Goal: Task Accomplishment & Management: Use online tool/utility

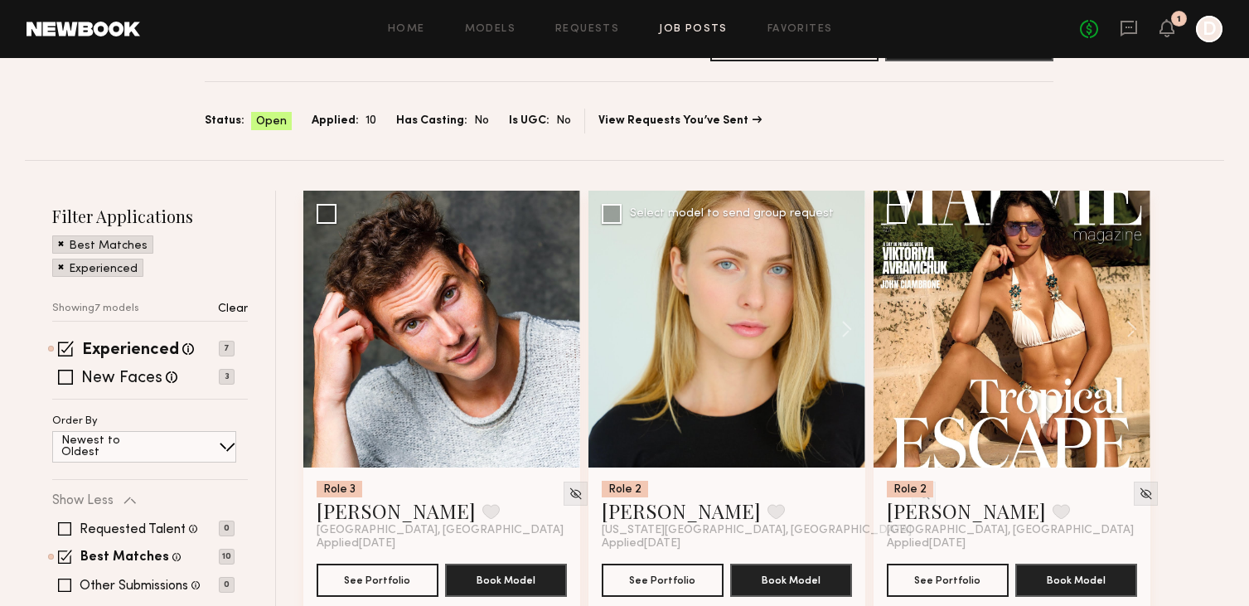
scroll to position [80, 0]
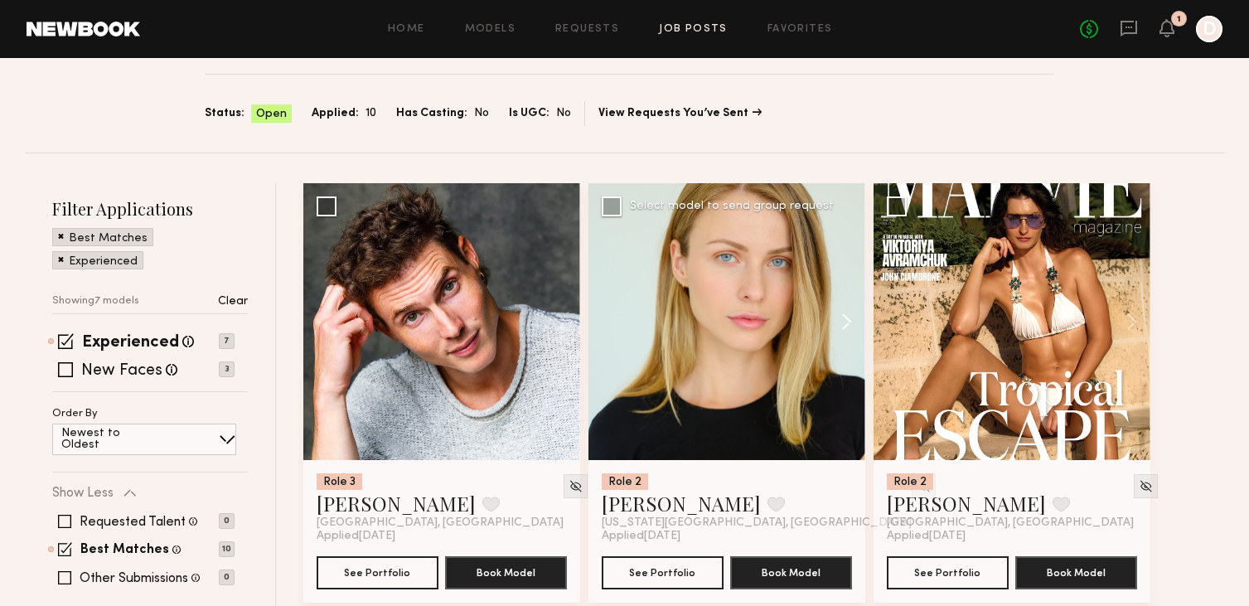
click at [846, 314] on button at bounding box center [838, 321] width 53 height 277
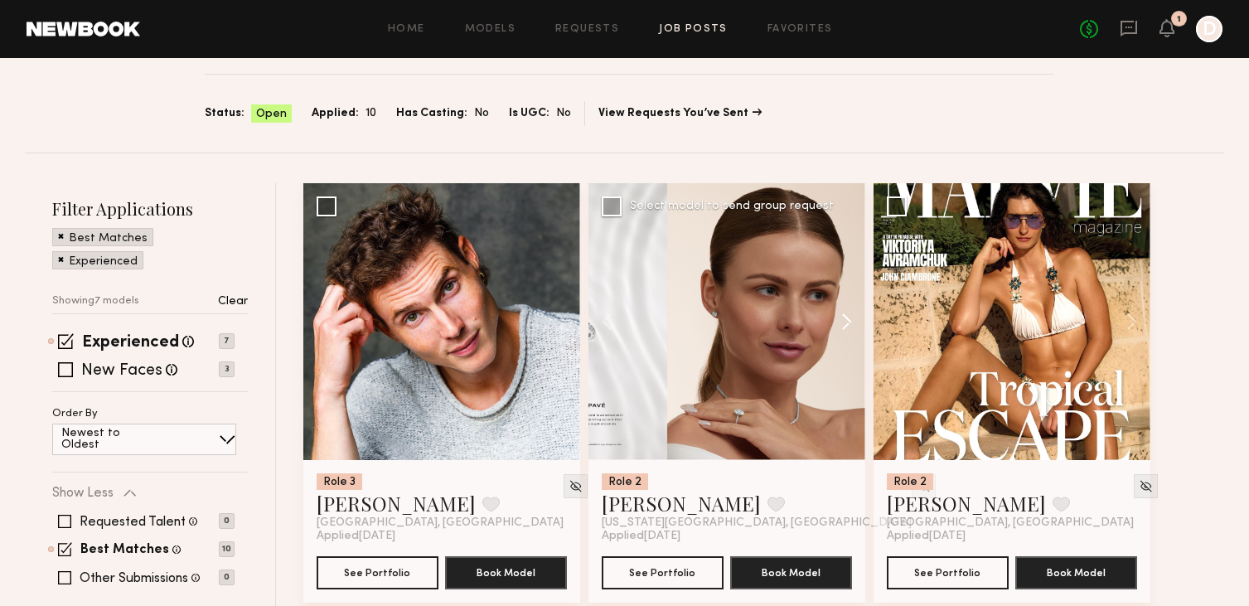
click at [846, 314] on button at bounding box center [838, 321] width 53 height 277
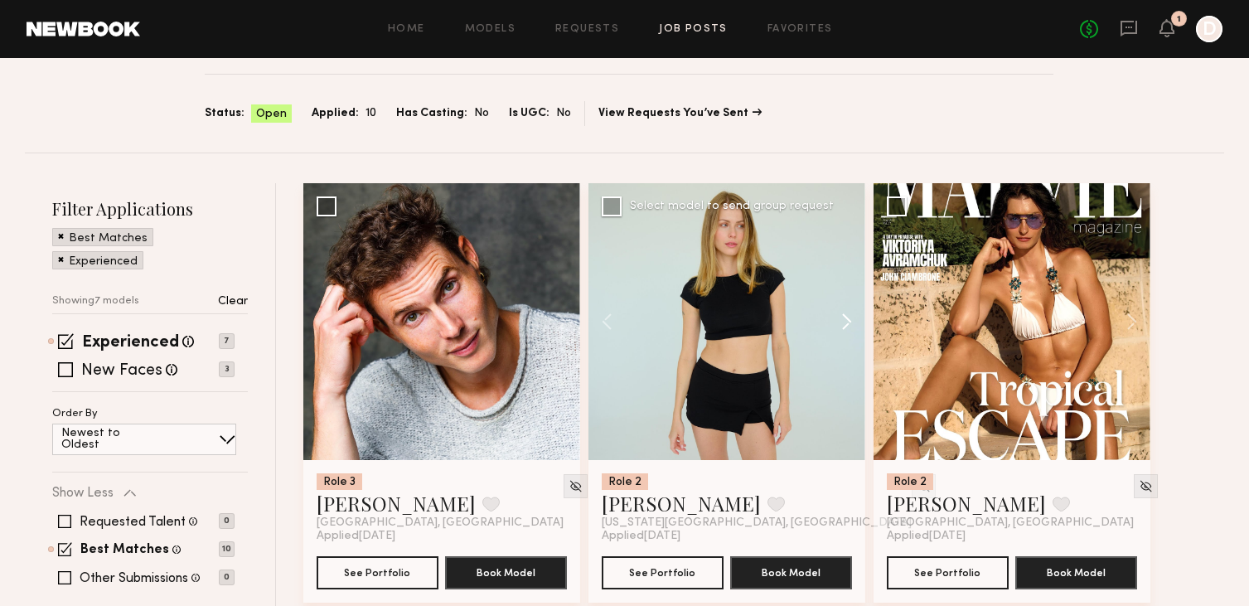
click at [846, 317] on button at bounding box center [838, 321] width 53 height 277
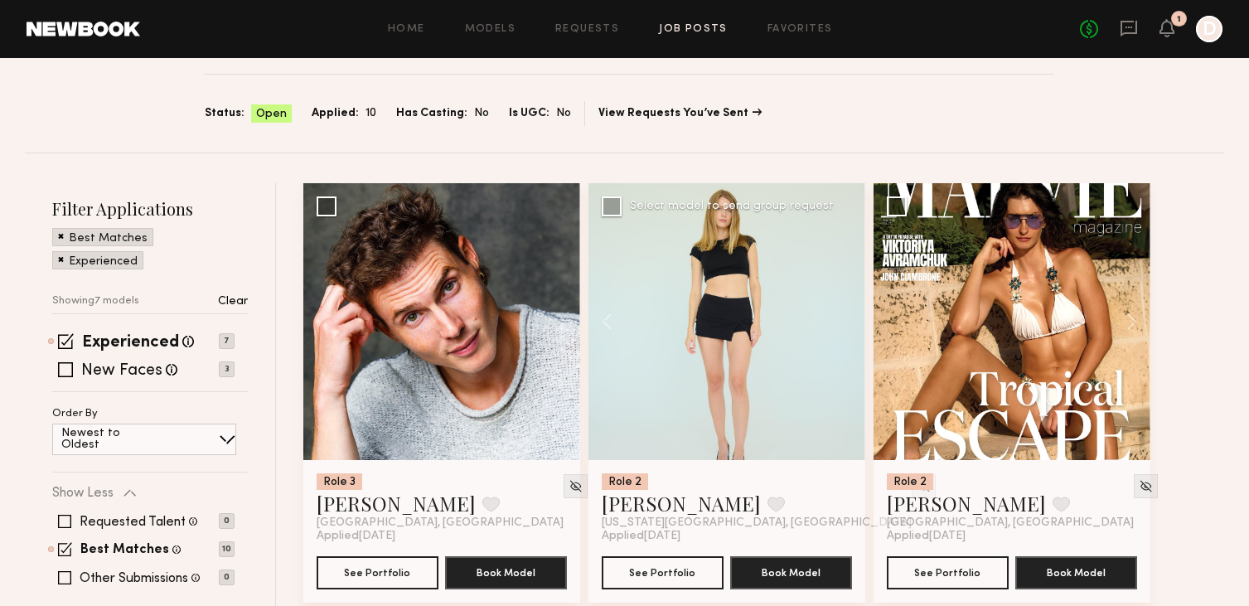
click at [846, 317] on div at bounding box center [726, 321] width 277 height 277
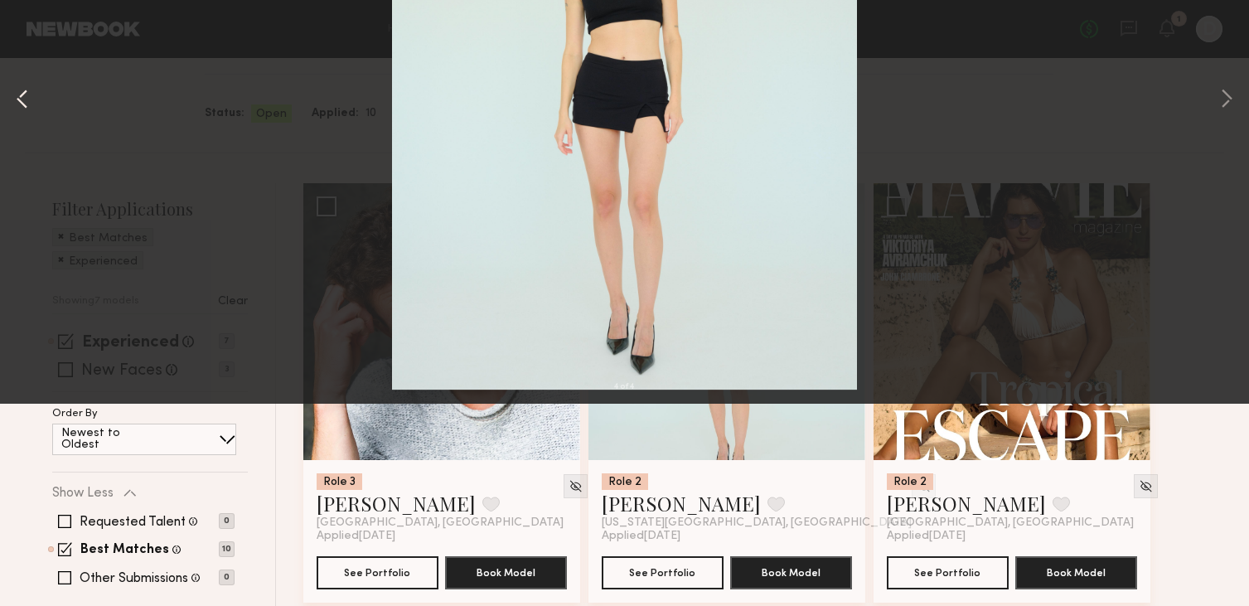
click at [18, 298] on button at bounding box center [22, 303] width 20 height 485
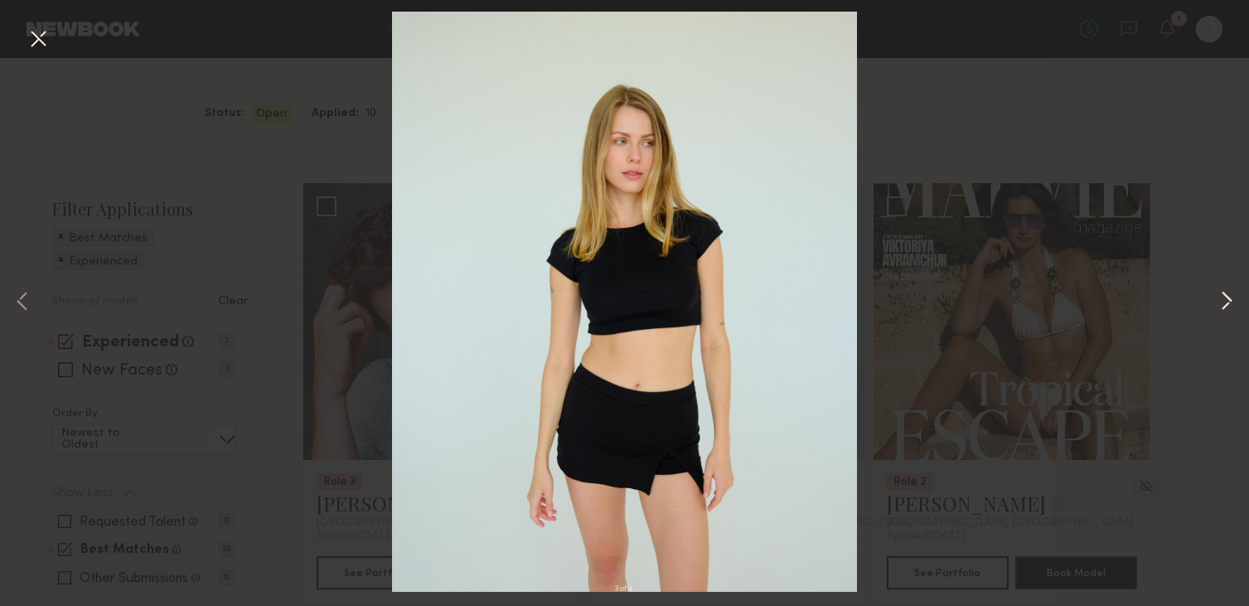
click at [1227, 313] on button at bounding box center [1227, 303] width 20 height 485
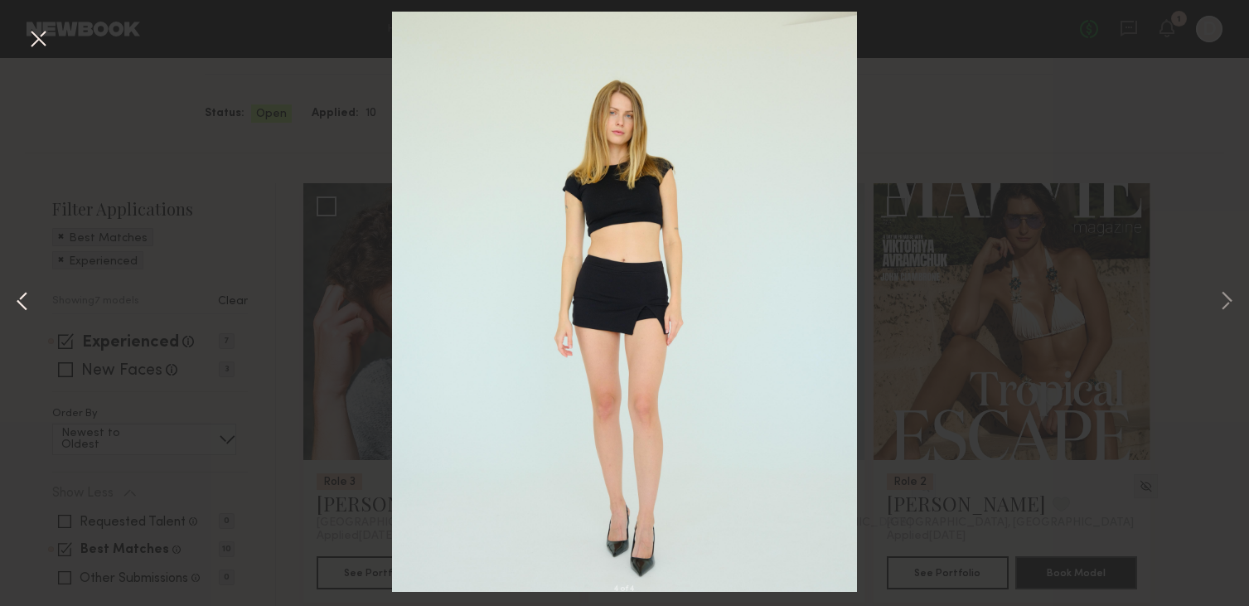
click at [27, 304] on button at bounding box center [22, 303] width 20 height 485
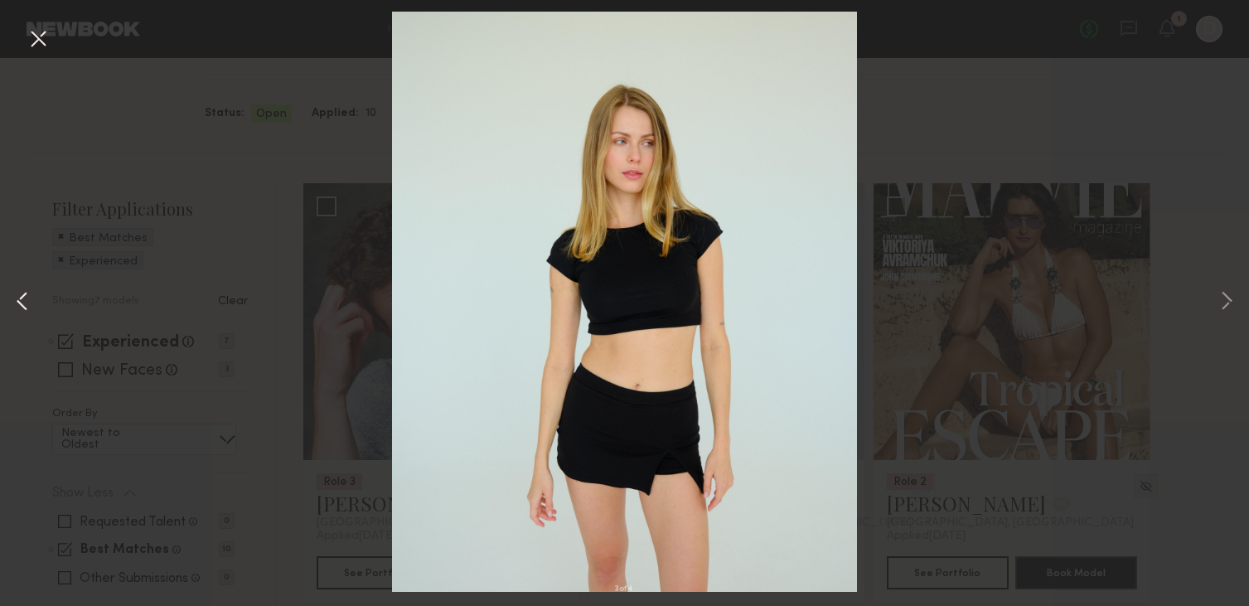
click at [27, 304] on button at bounding box center [22, 303] width 20 height 485
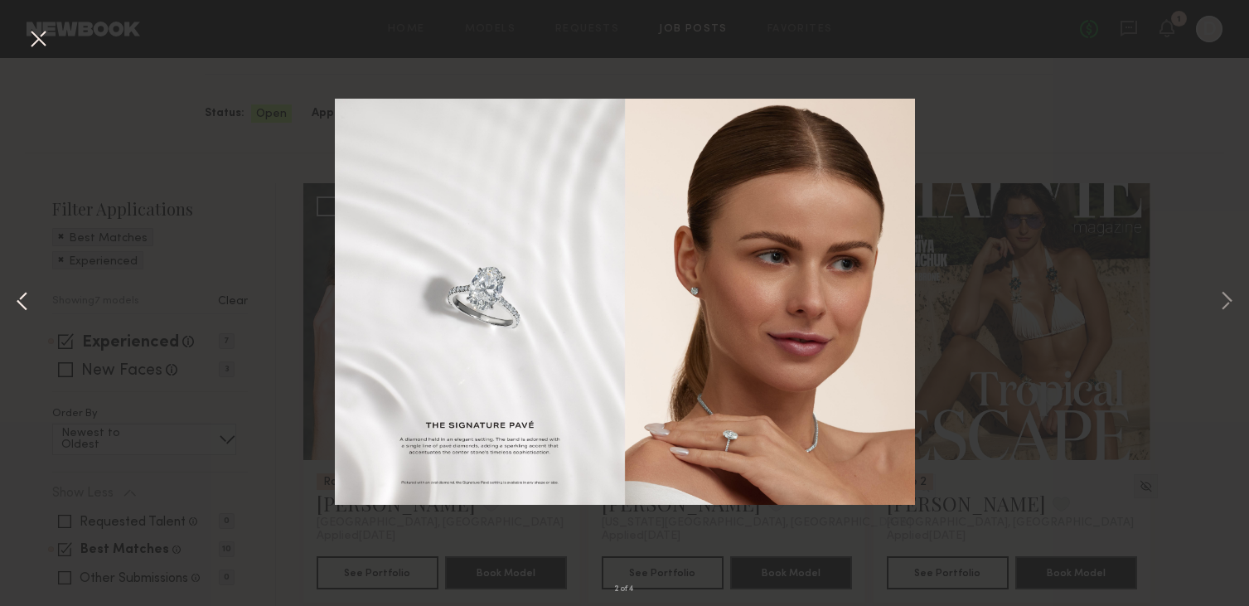
click at [27, 303] on button at bounding box center [22, 303] width 20 height 485
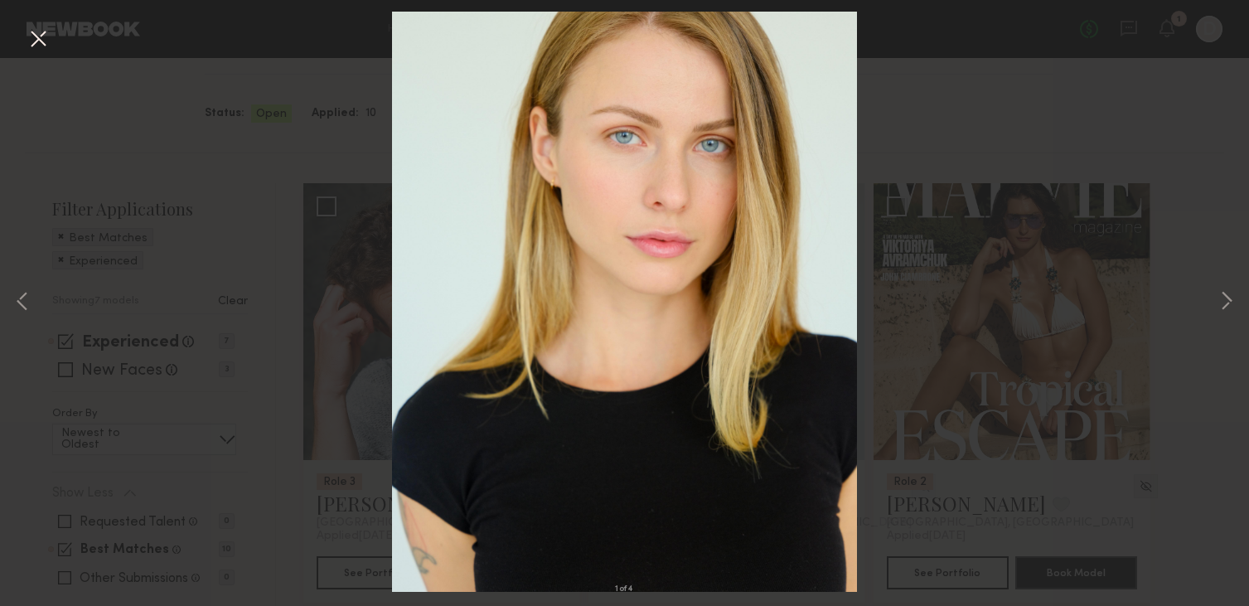
click at [186, 308] on div "1 of 4" at bounding box center [624, 303] width 1249 height 606
click at [58, 41] on div "1 of 4" at bounding box center [624, 303] width 1249 height 606
click at [36, 41] on button at bounding box center [38, 40] width 27 height 30
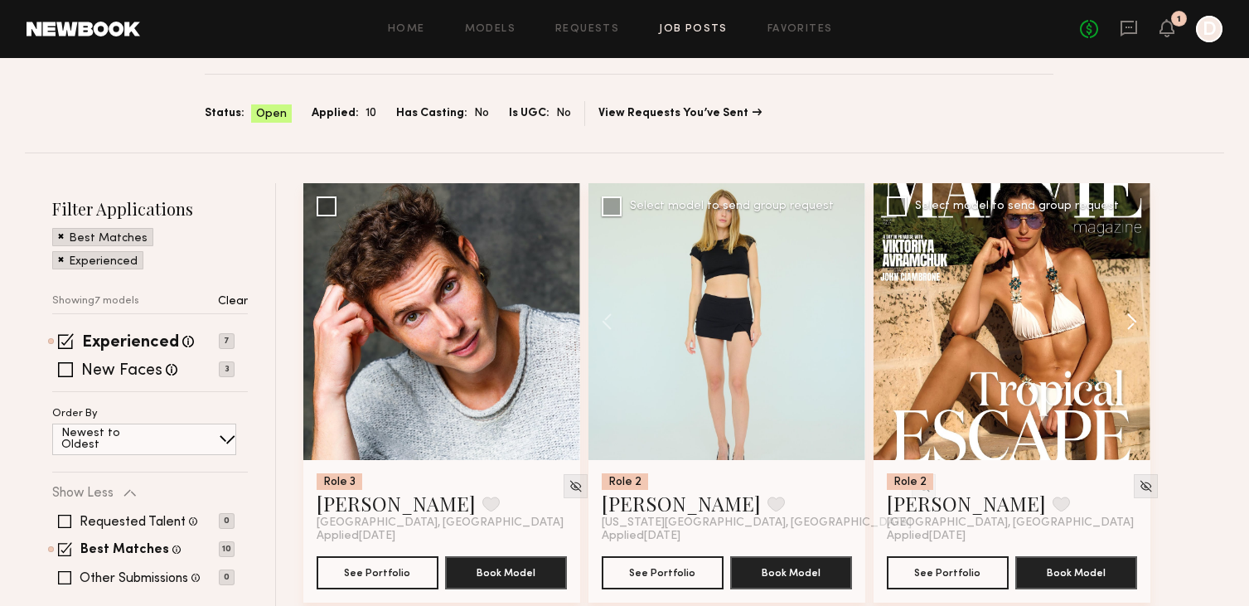
click at [1135, 322] on button at bounding box center [1123, 321] width 53 height 277
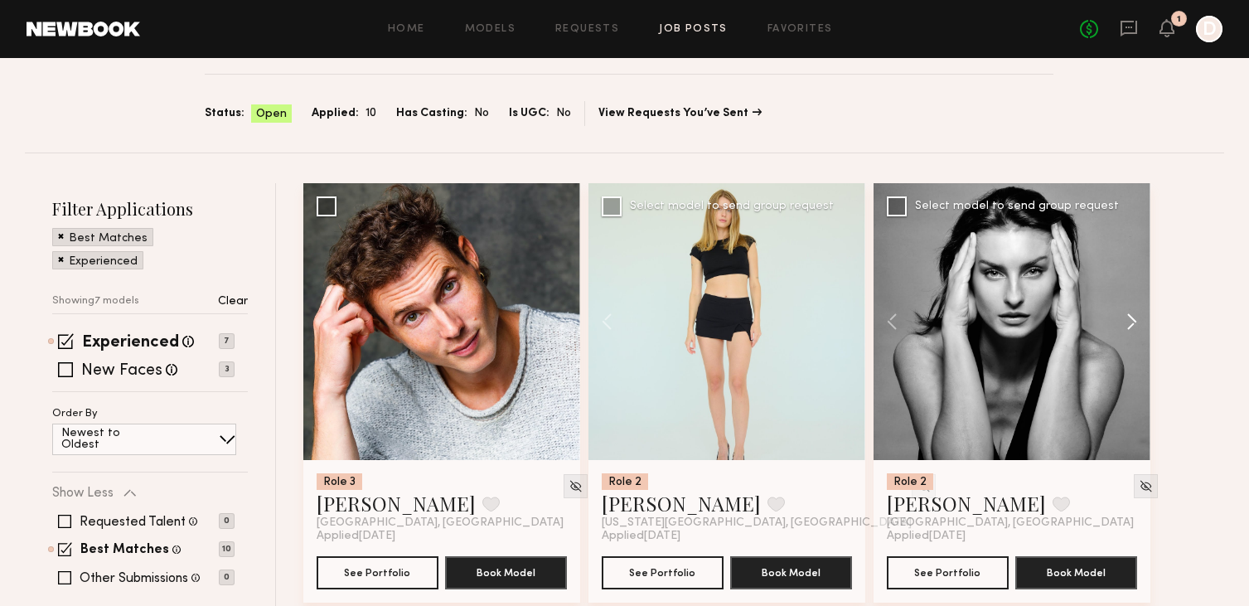
click at [1135, 322] on button at bounding box center [1123, 321] width 53 height 277
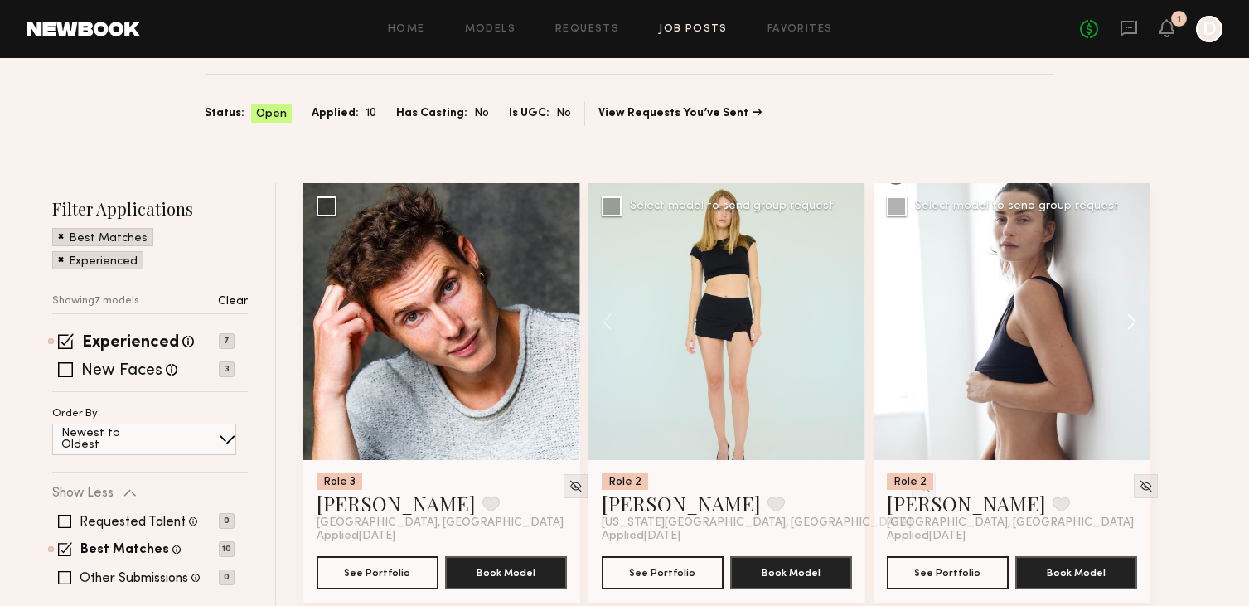
click at [1135, 322] on button at bounding box center [1123, 321] width 53 height 277
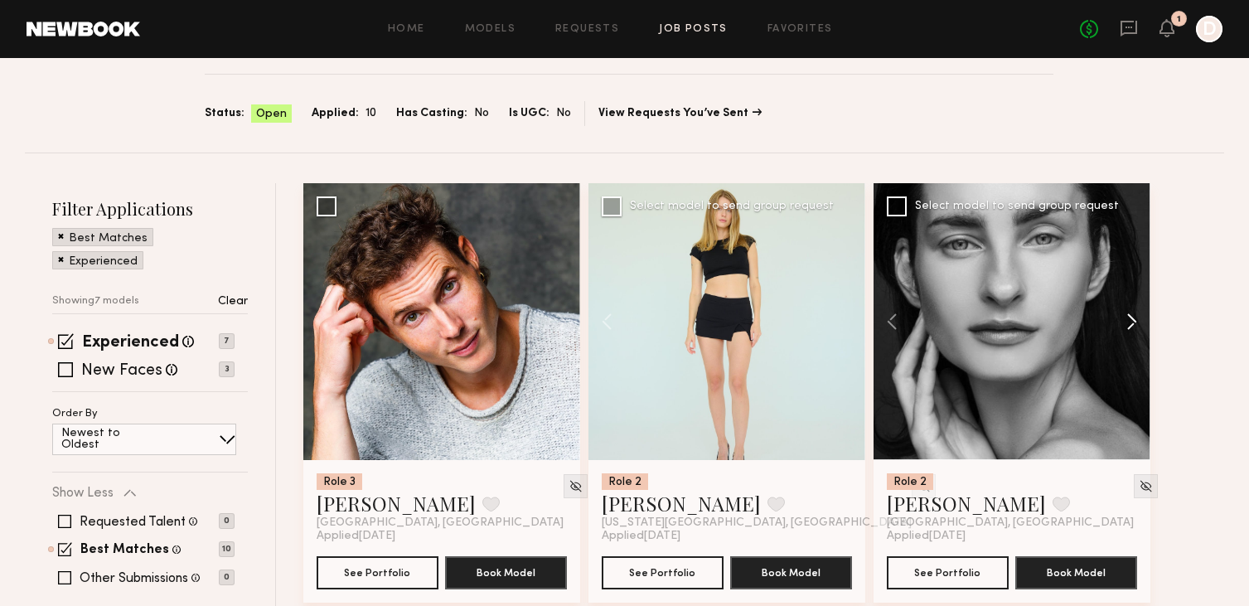
click at [1135, 322] on button at bounding box center [1123, 321] width 53 height 277
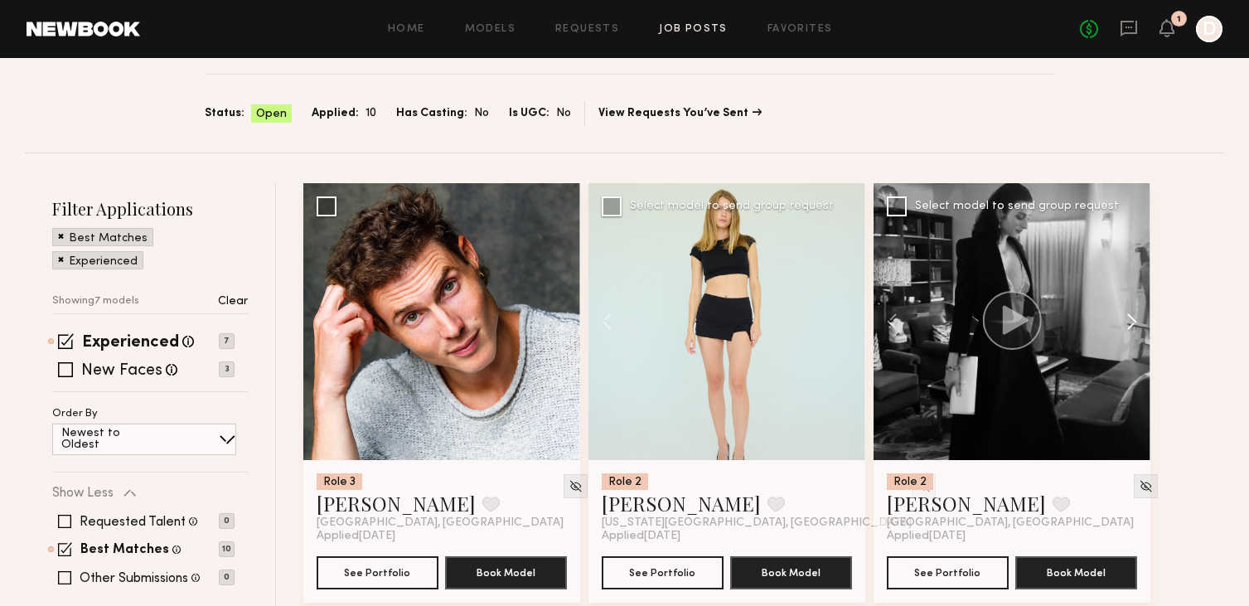
click at [1135, 322] on button at bounding box center [1123, 321] width 53 height 277
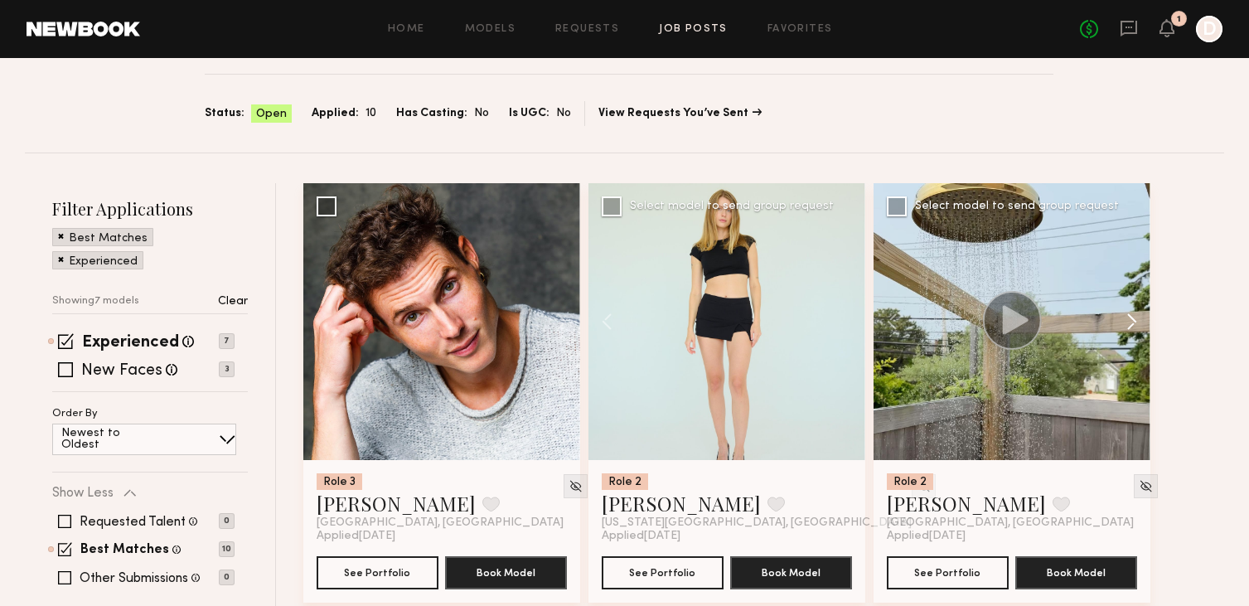
click at [1135, 322] on button at bounding box center [1123, 321] width 53 height 277
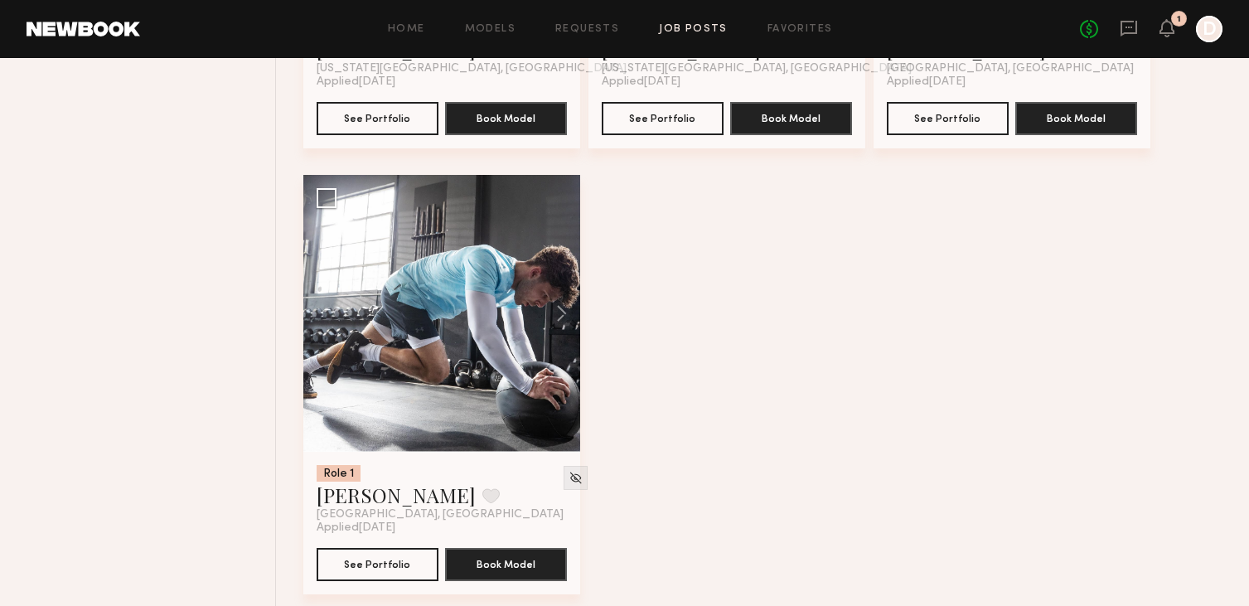
scroll to position [975, 0]
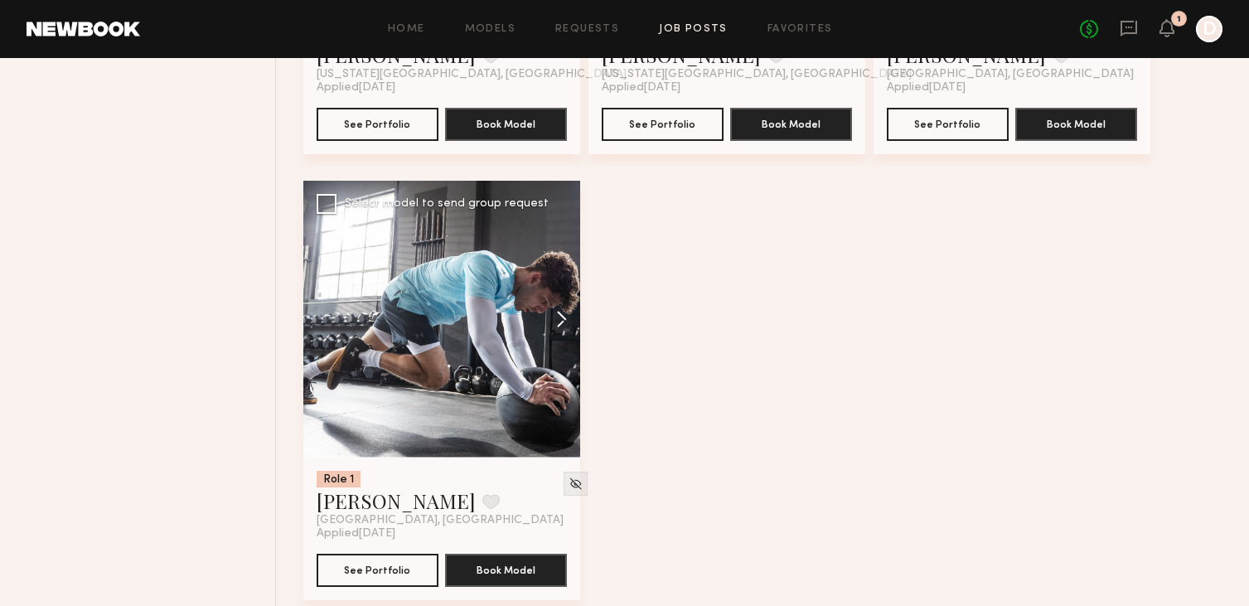
click at [559, 329] on button at bounding box center [553, 319] width 53 height 277
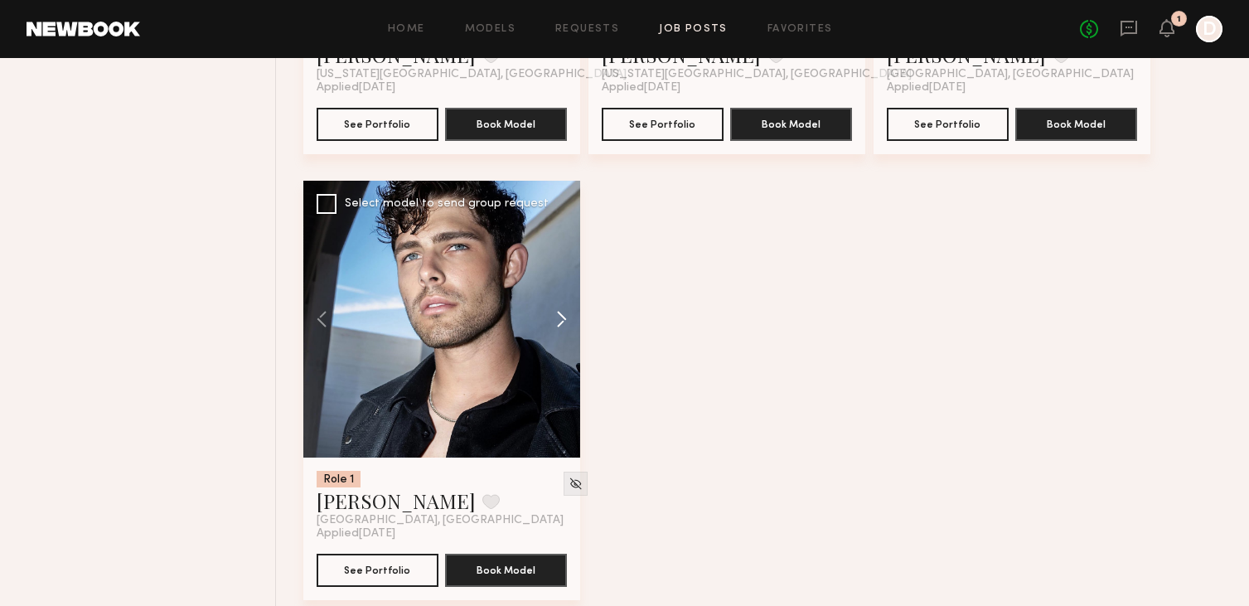
click at [559, 329] on button at bounding box center [553, 319] width 53 height 277
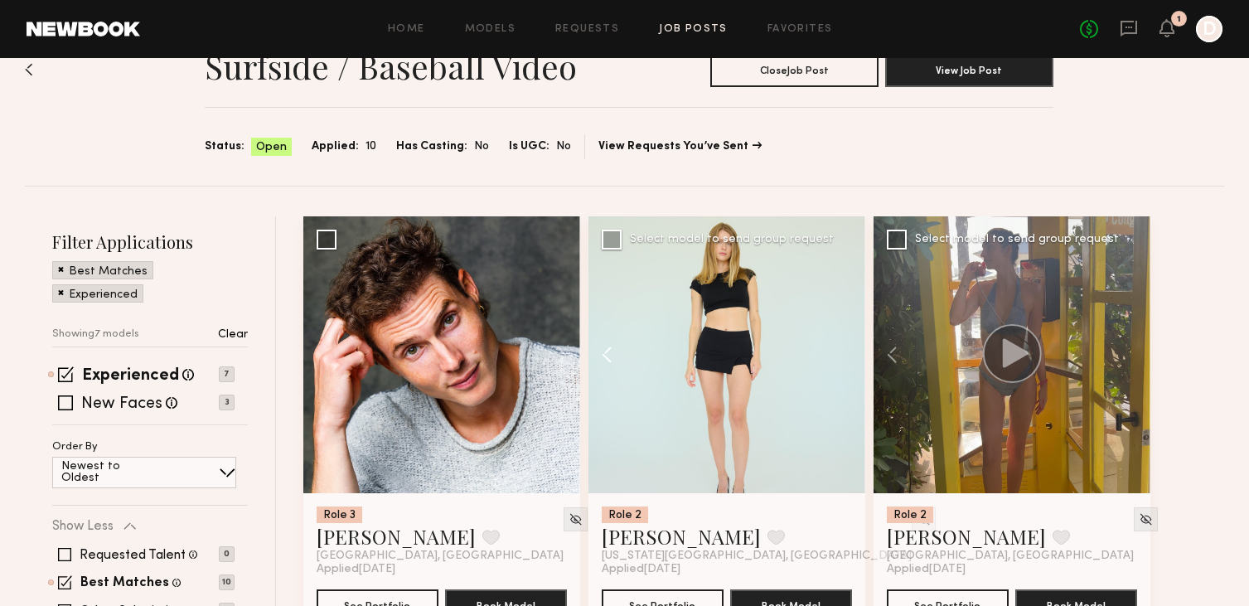
scroll to position [40, 0]
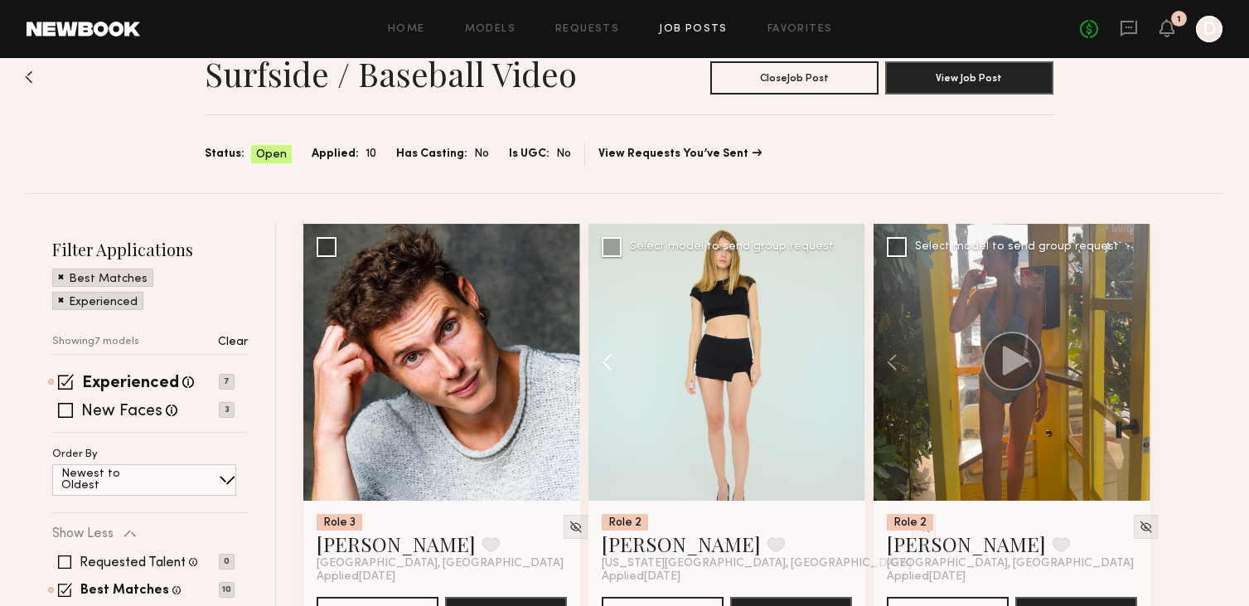
click at [607, 366] on button at bounding box center [614, 362] width 53 height 277
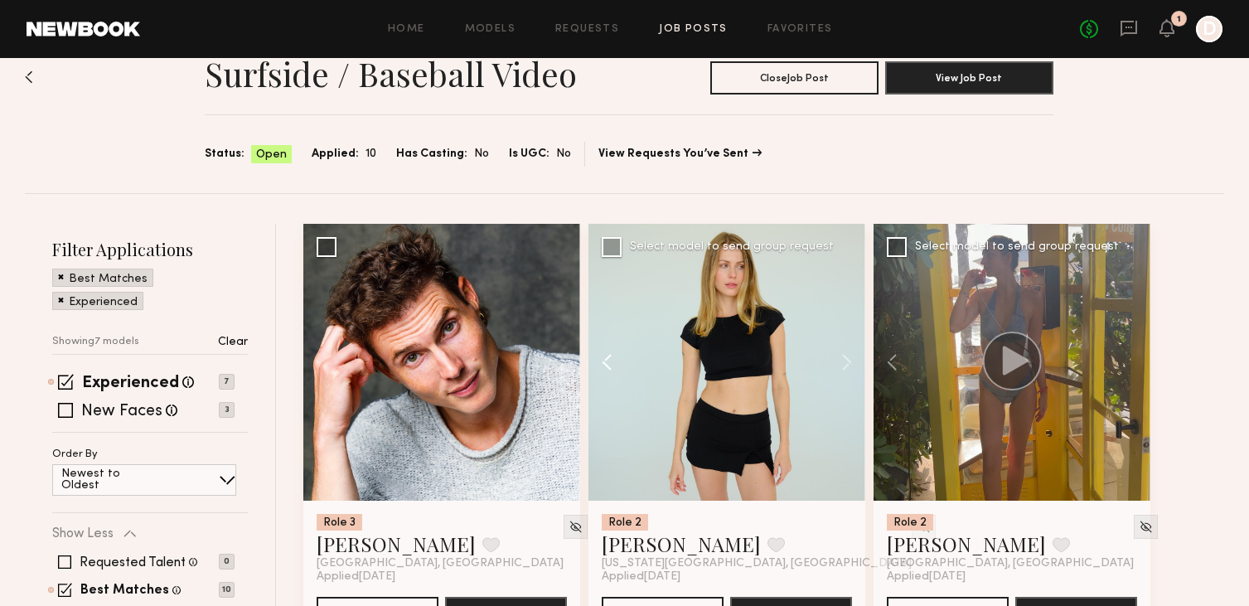
click at [607, 366] on button at bounding box center [614, 362] width 53 height 277
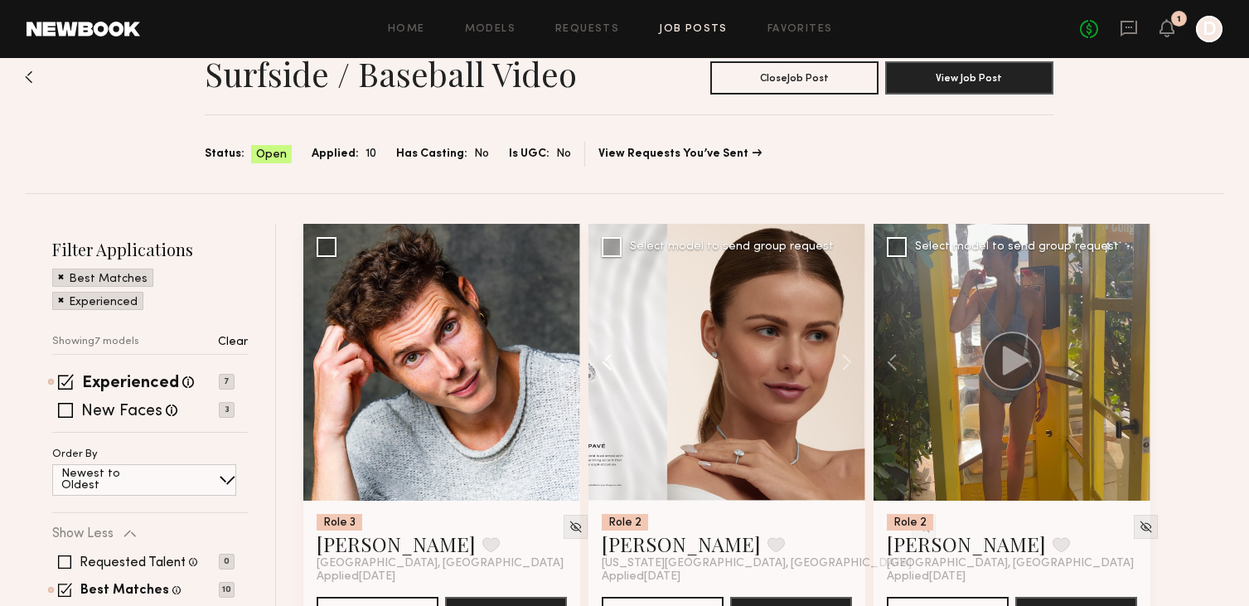
click at [607, 366] on button at bounding box center [614, 362] width 53 height 277
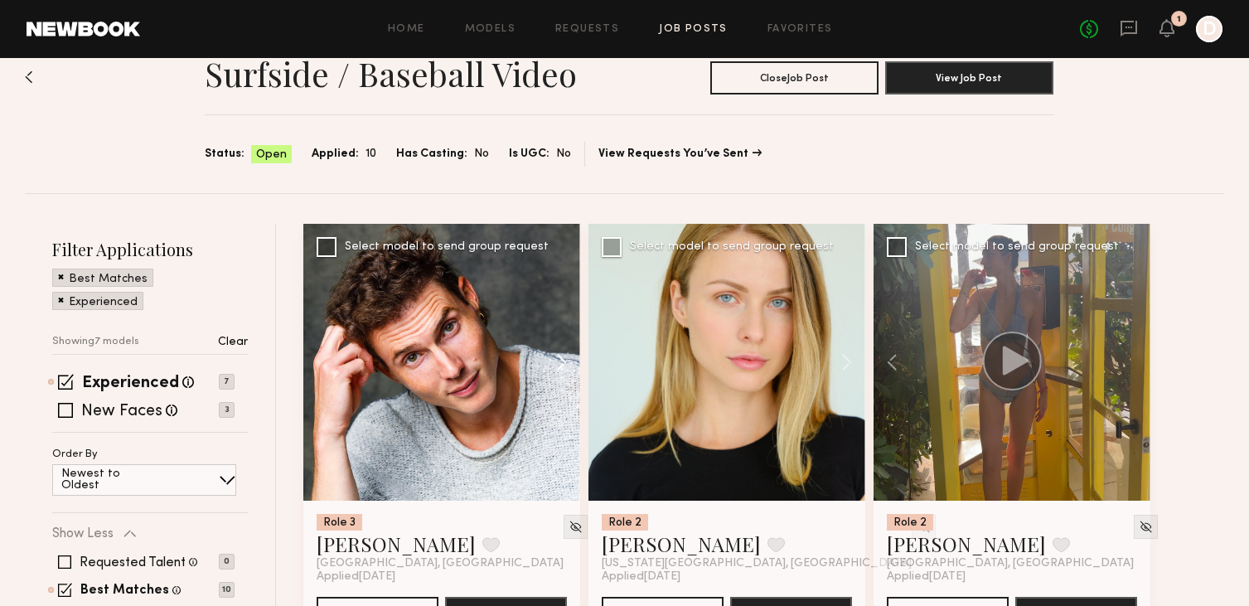
click at [557, 370] on button at bounding box center [553, 362] width 53 height 277
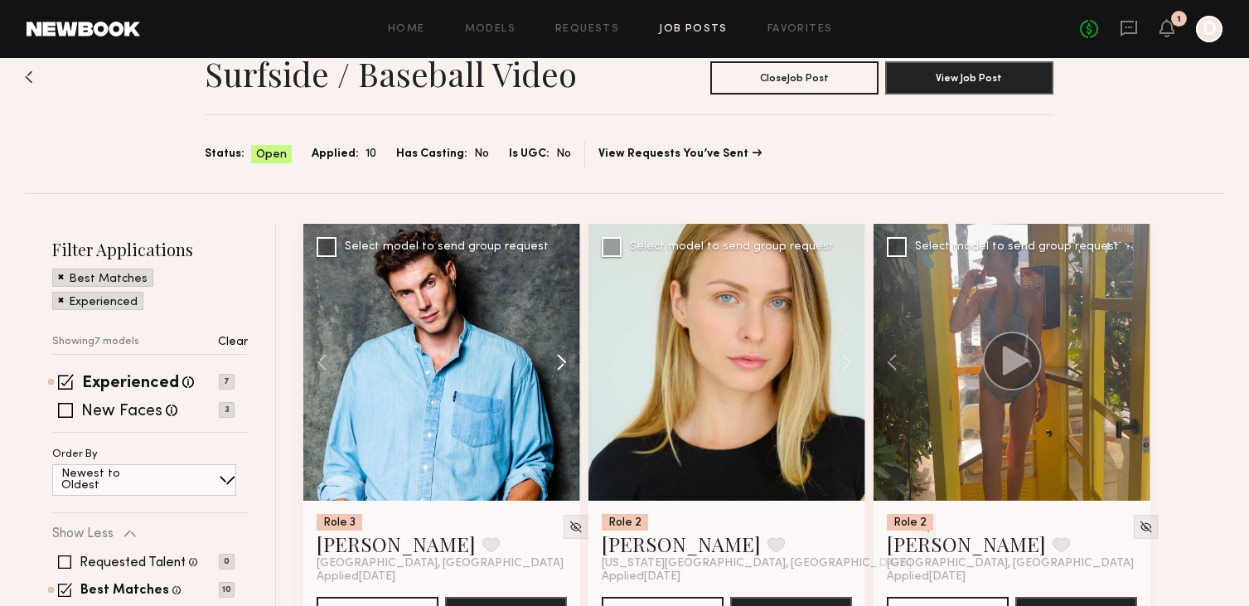
click at [557, 370] on button at bounding box center [553, 362] width 53 height 277
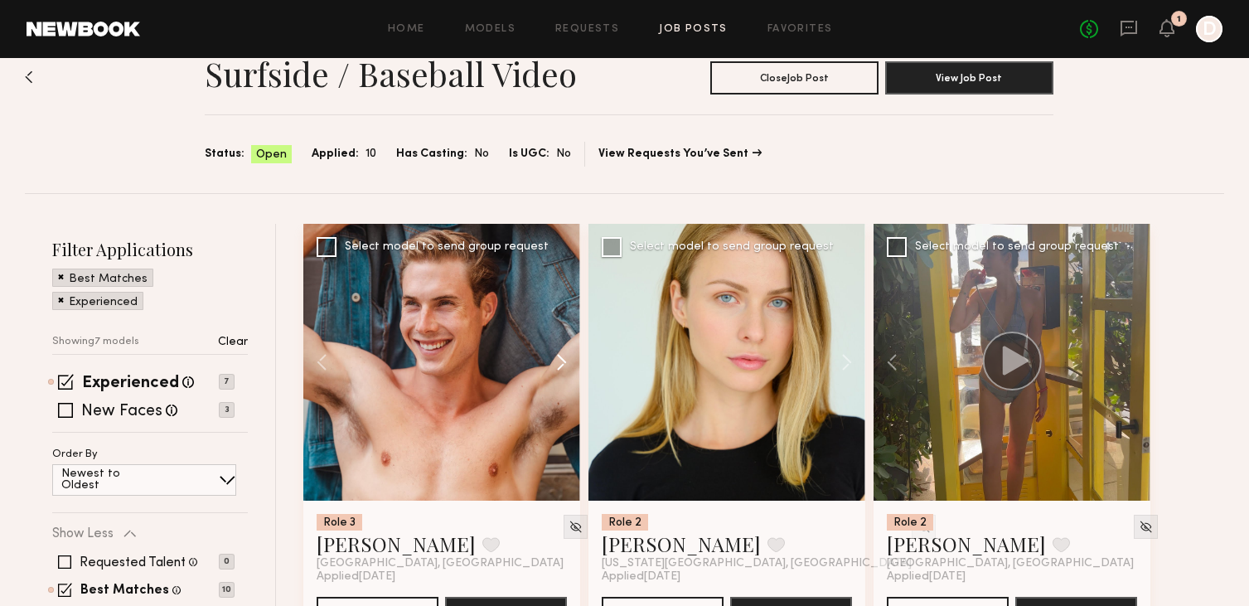
click at [557, 370] on button at bounding box center [553, 362] width 53 height 277
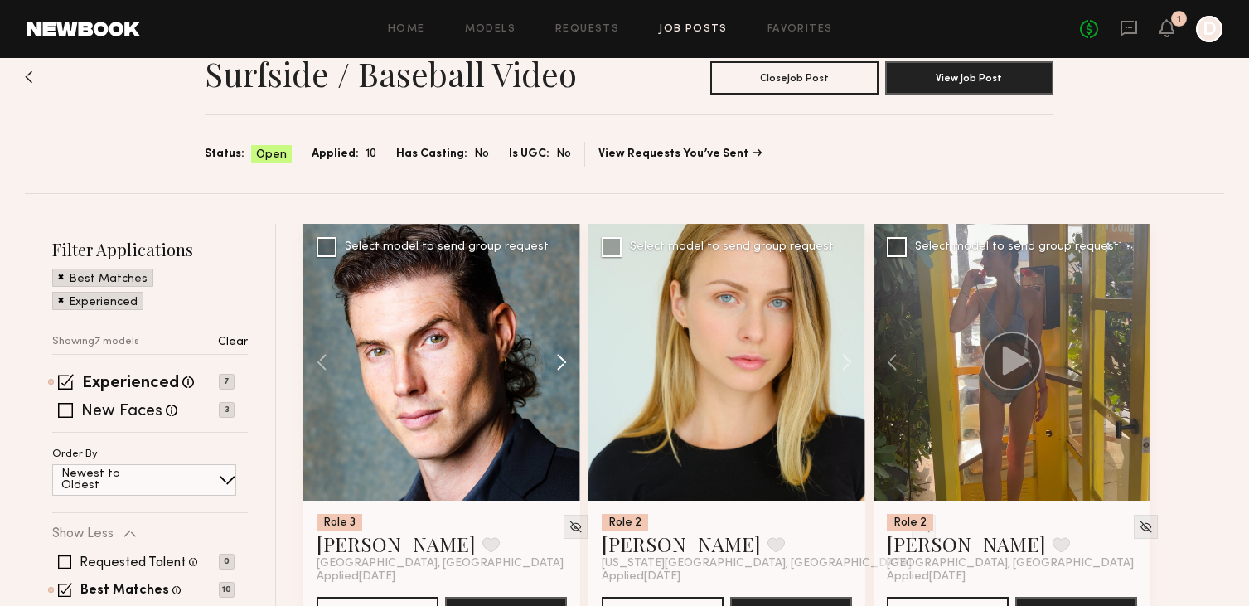
click at [557, 369] on button at bounding box center [553, 362] width 53 height 277
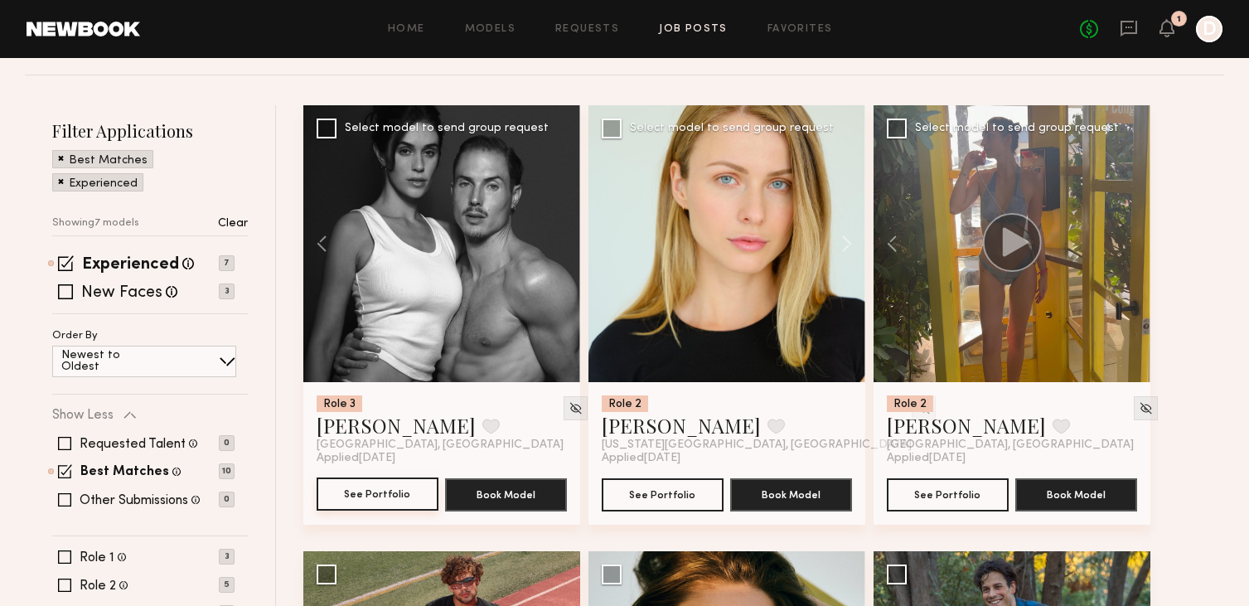
scroll to position [154, 0]
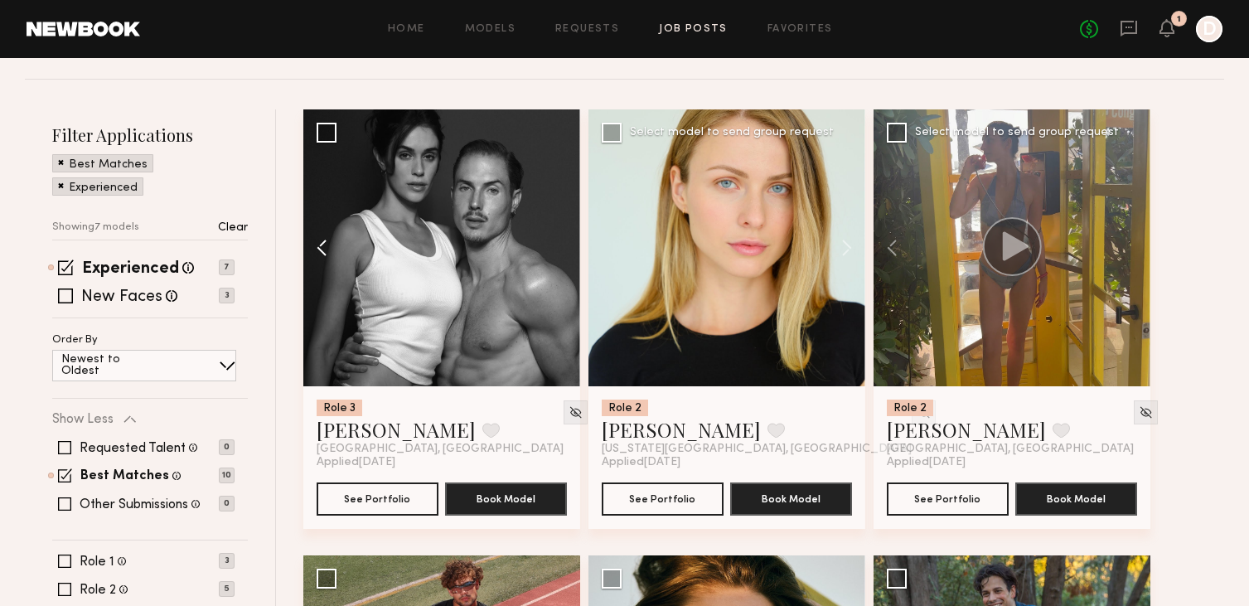
click at [322, 257] on button at bounding box center [329, 247] width 53 height 277
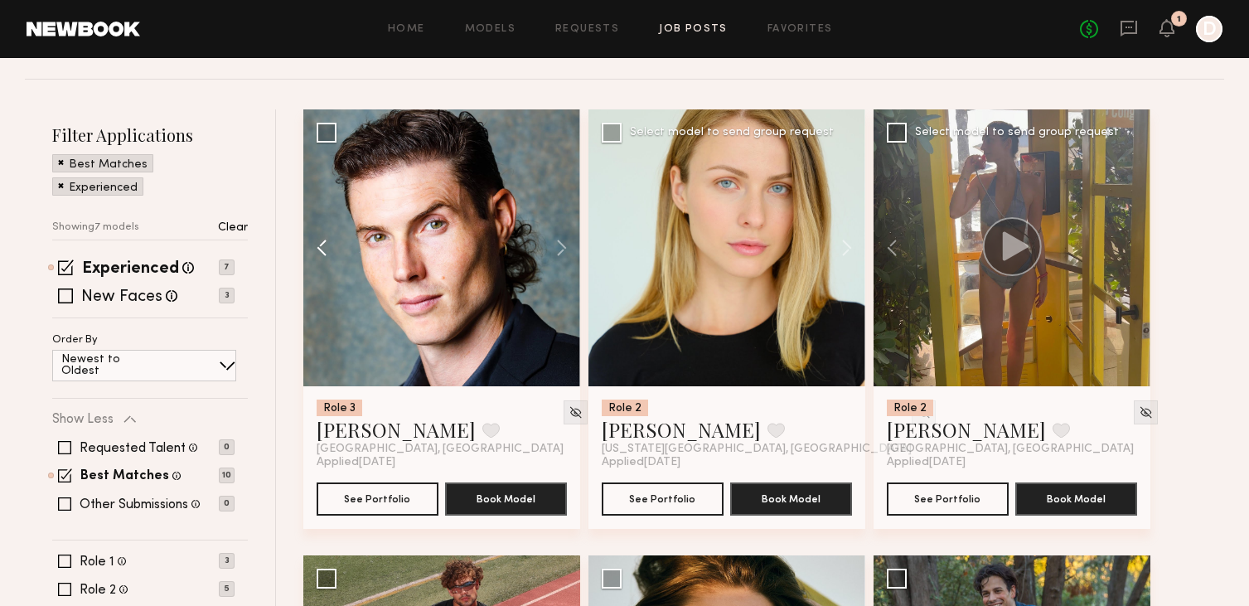
click at [322, 257] on button at bounding box center [329, 247] width 53 height 277
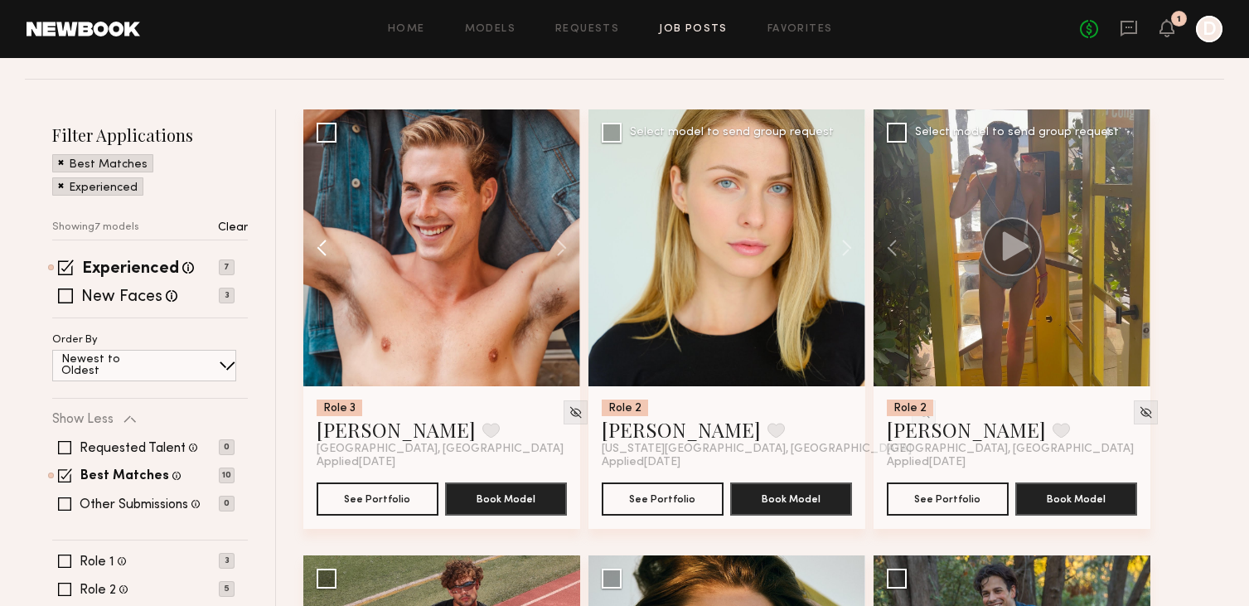
click at [322, 257] on button at bounding box center [329, 247] width 53 height 277
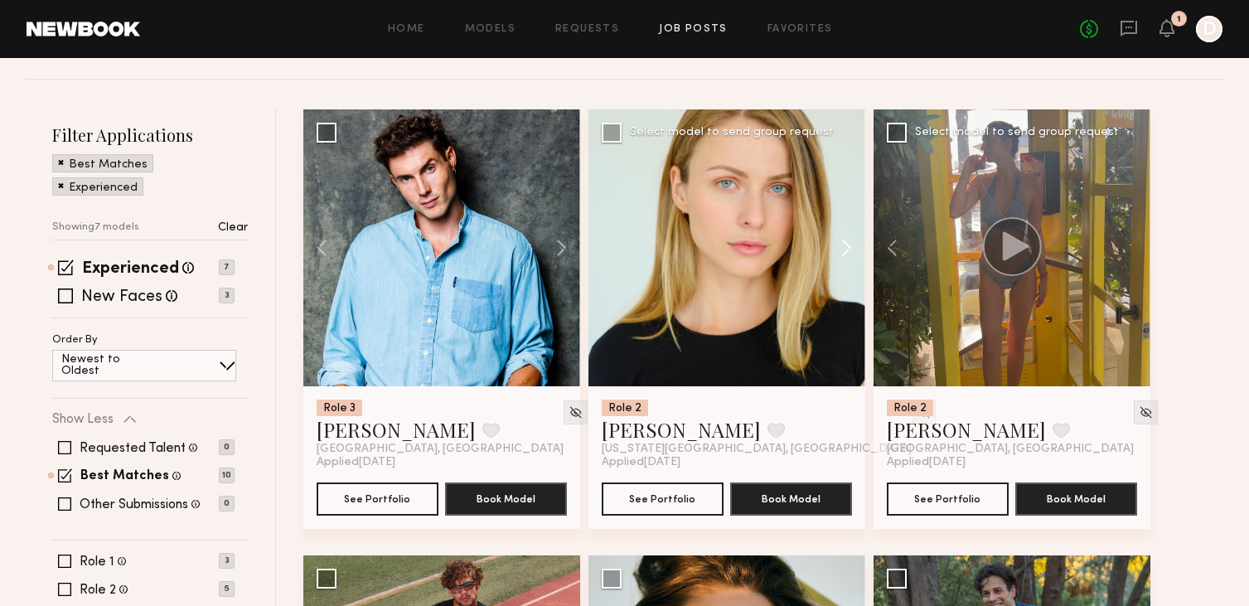
click at [852, 243] on button at bounding box center [838, 247] width 53 height 277
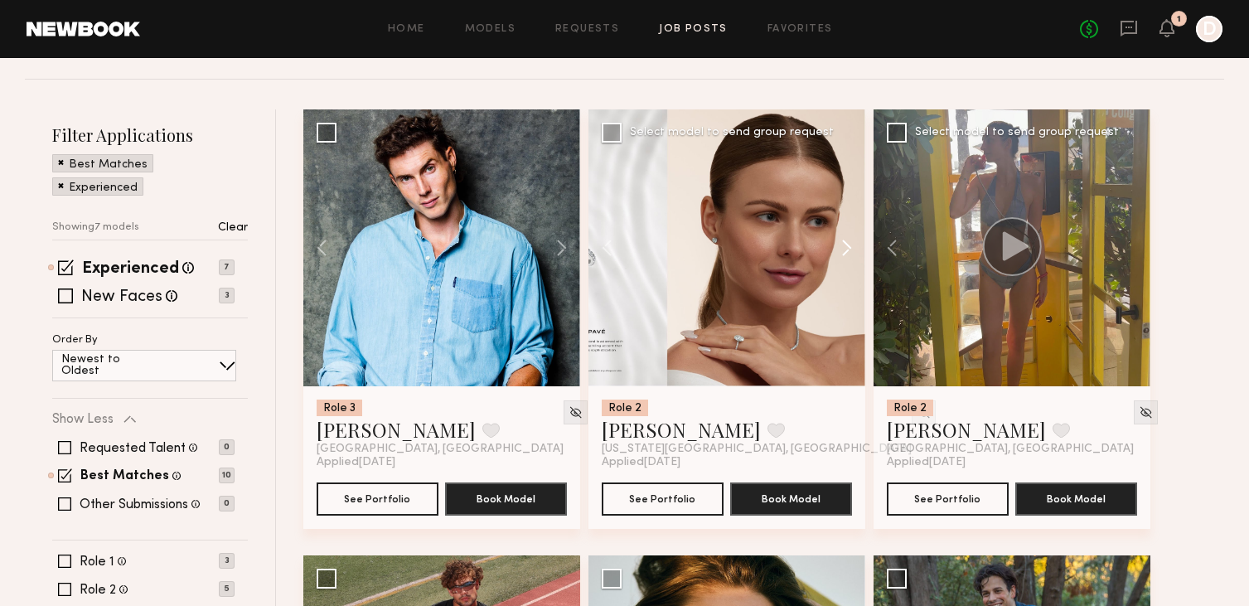
click at [849, 245] on button at bounding box center [838, 247] width 53 height 277
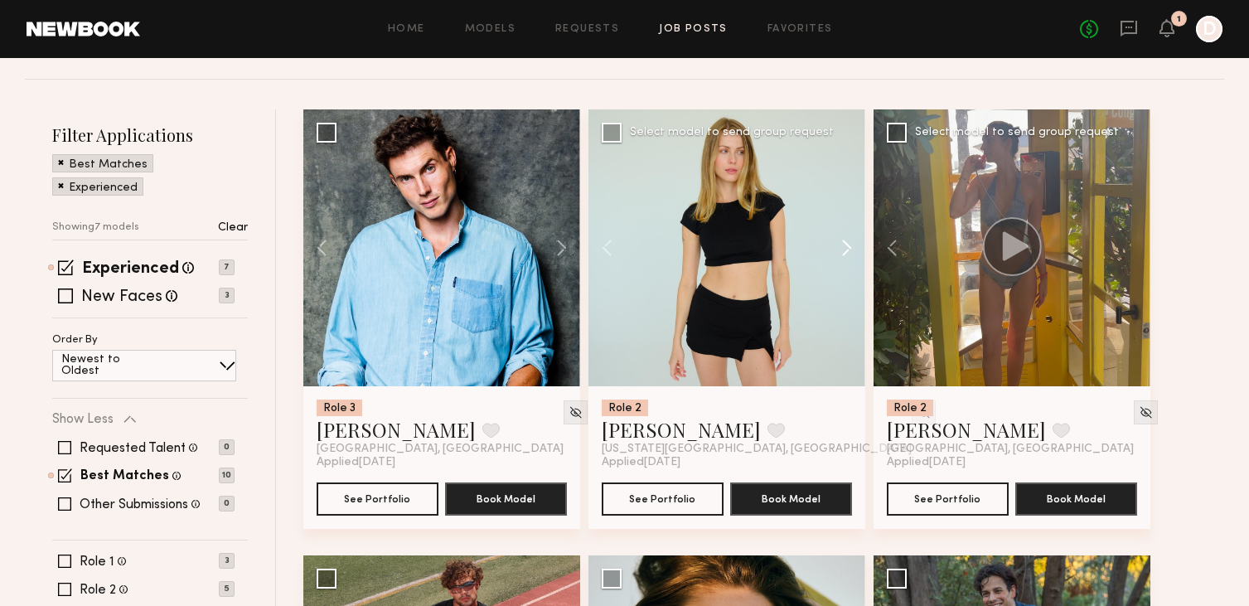
click at [849, 245] on button at bounding box center [838, 247] width 53 height 277
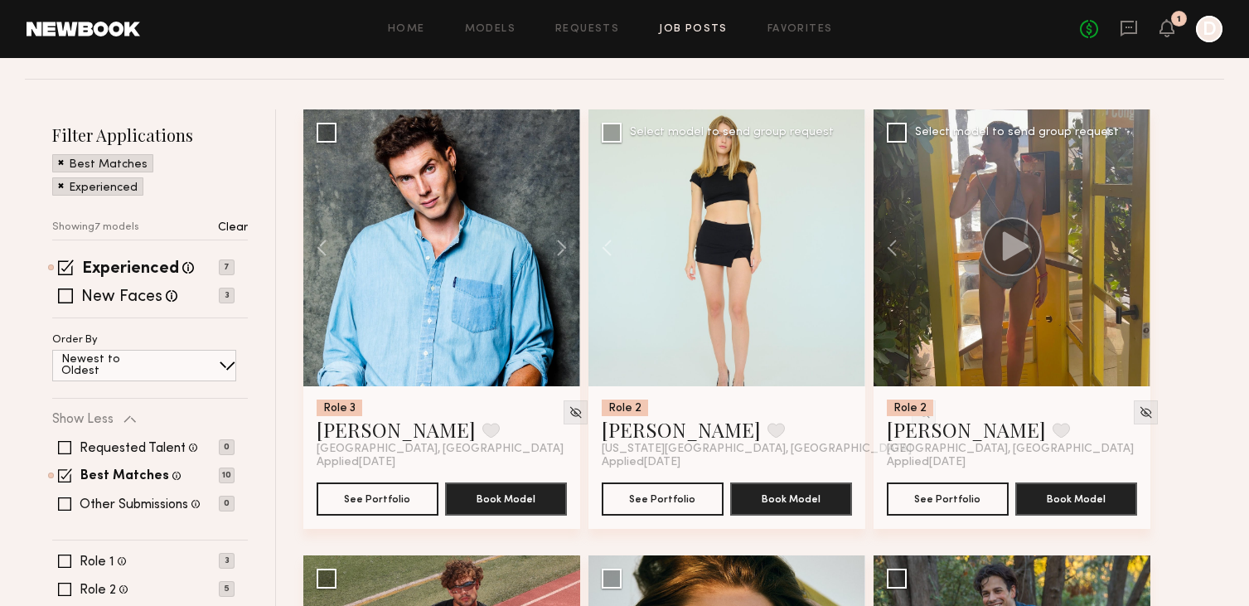
click at [849, 245] on div at bounding box center [726, 247] width 277 height 277
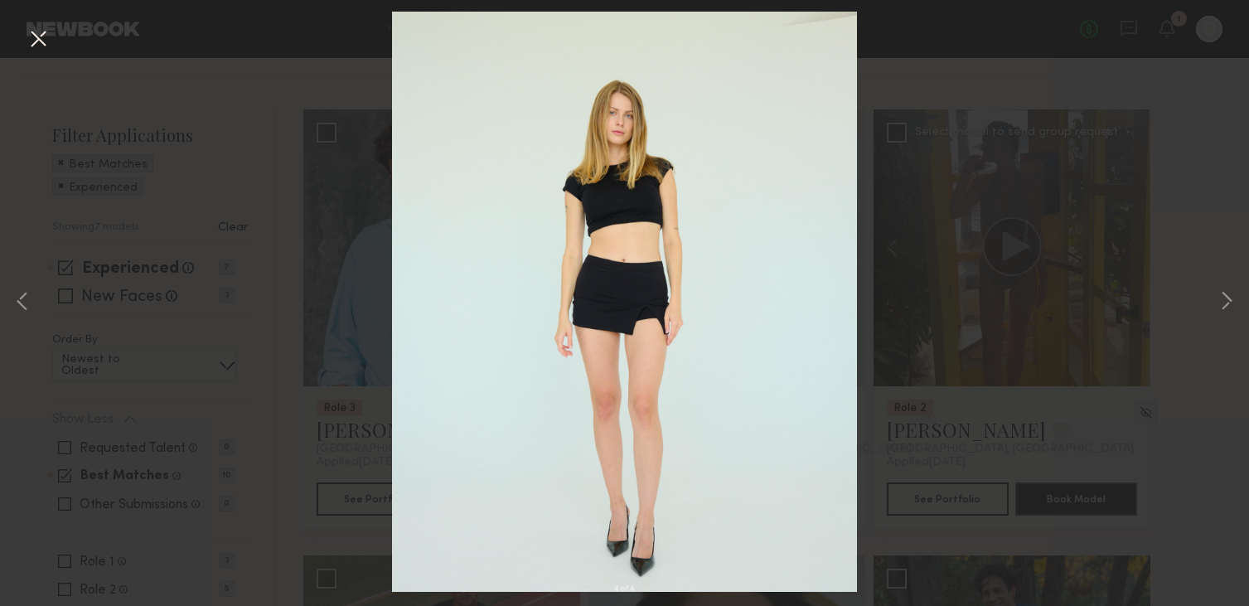
click at [932, 248] on div "4 of 4" at bounding box center [624, 303] width 1249 height 606
click at [40, 46] on button at bounding box center [38, 40] width 27 height 30
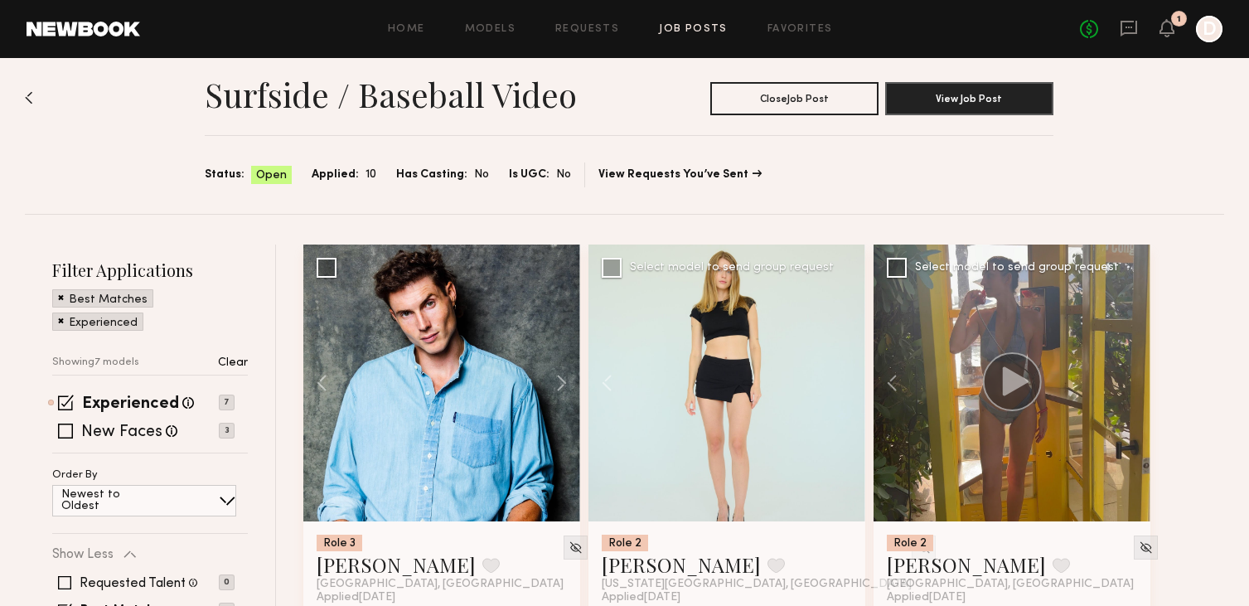
scroll to position [0, 0]
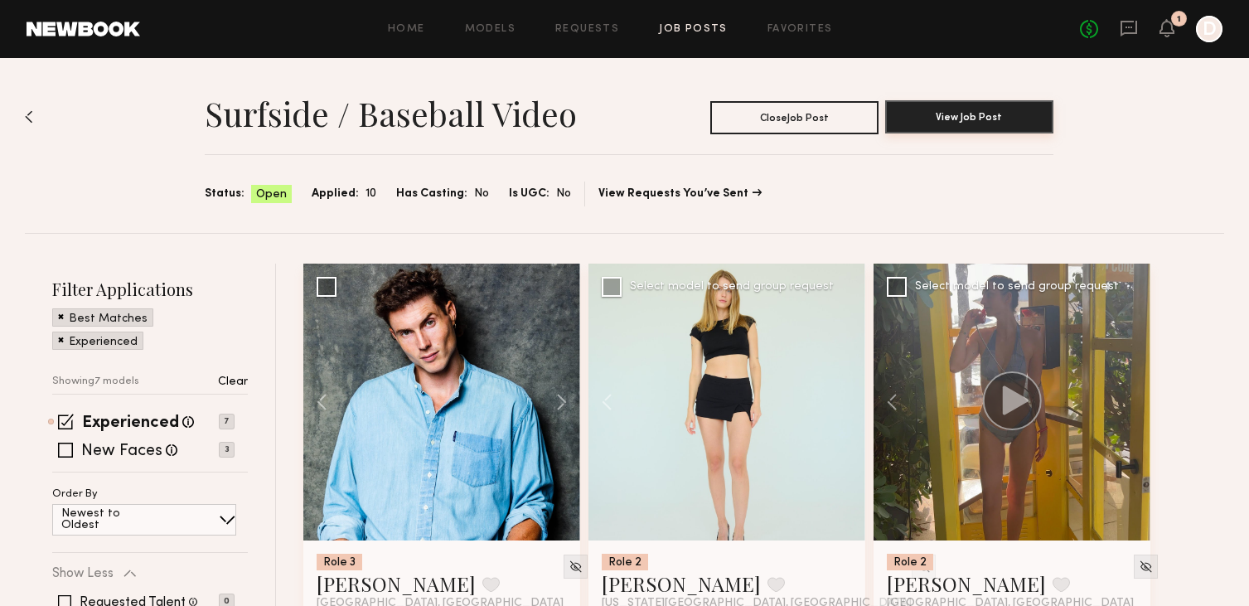
click at [904, 119] on button "View Job Post" at bounding box center [969, 116] width 168 height 33
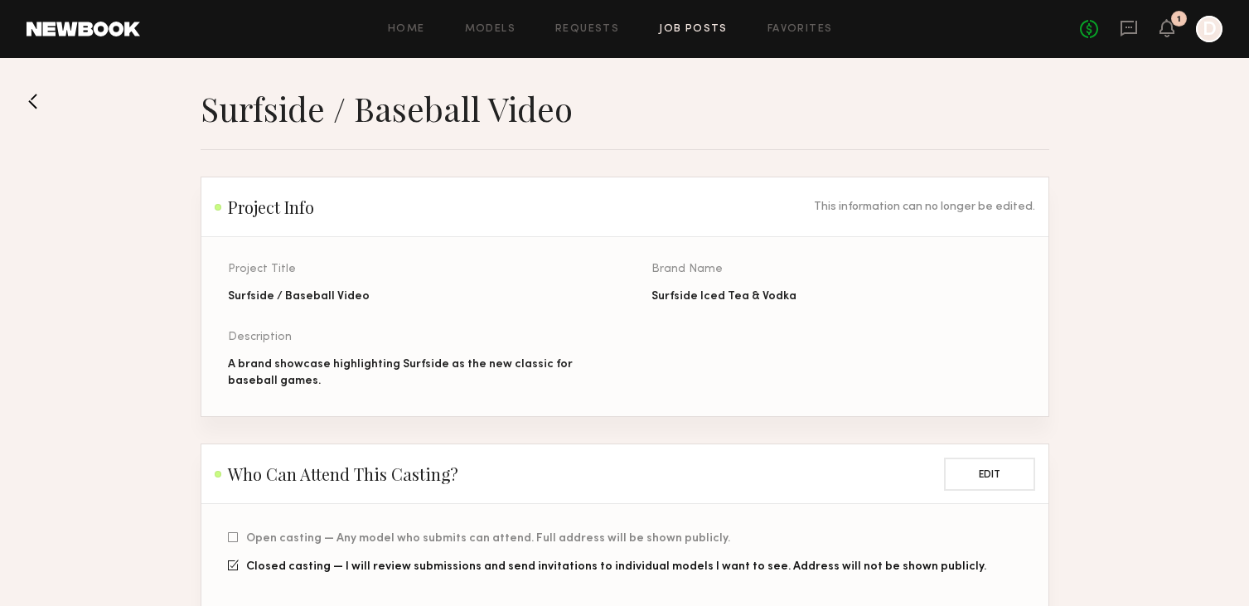
click at [31, 93] on button at bounding box center [40, 101] width 27 height 27
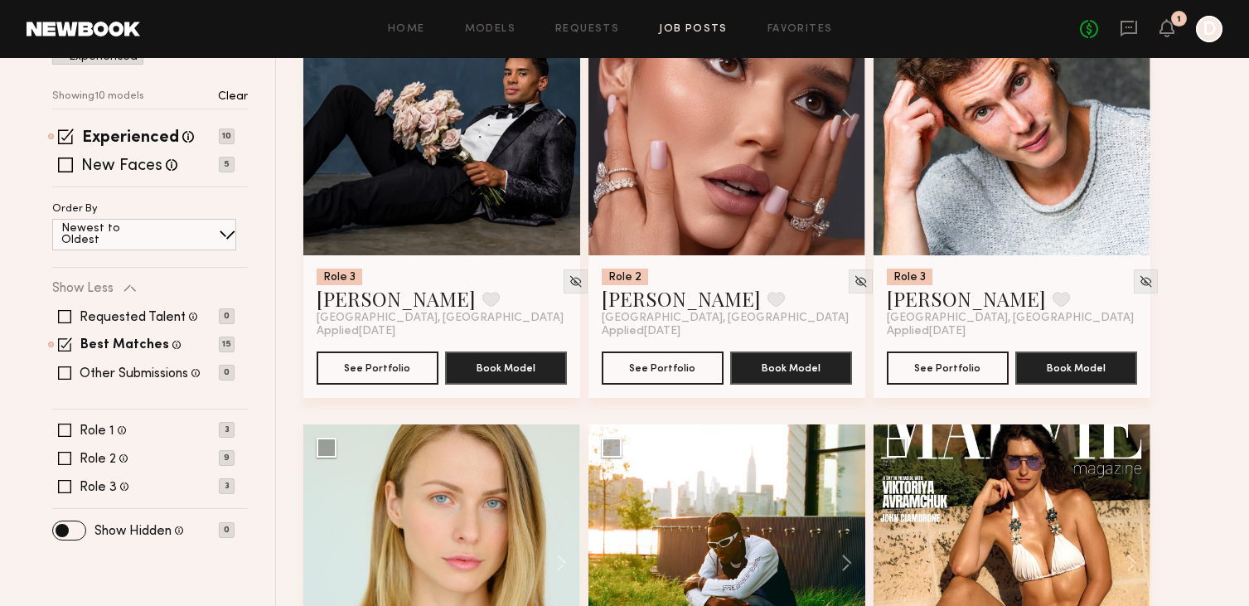
scroll to position [164, 0]
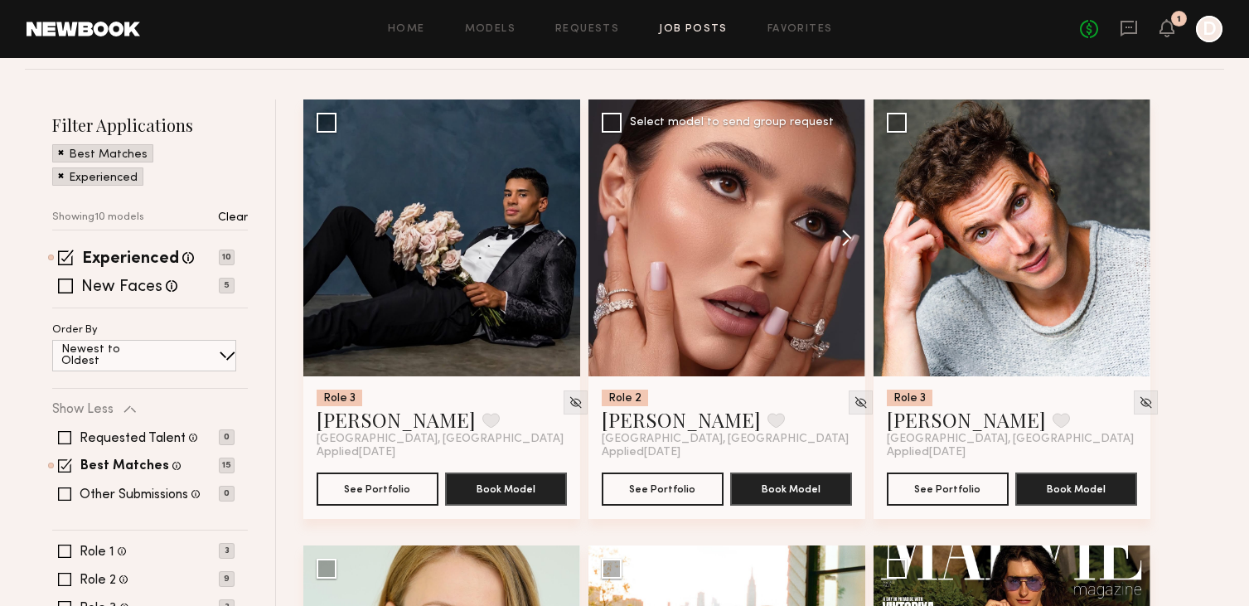
click at [845, 232] on button at bounding box center [838, 237] width 53 height 277
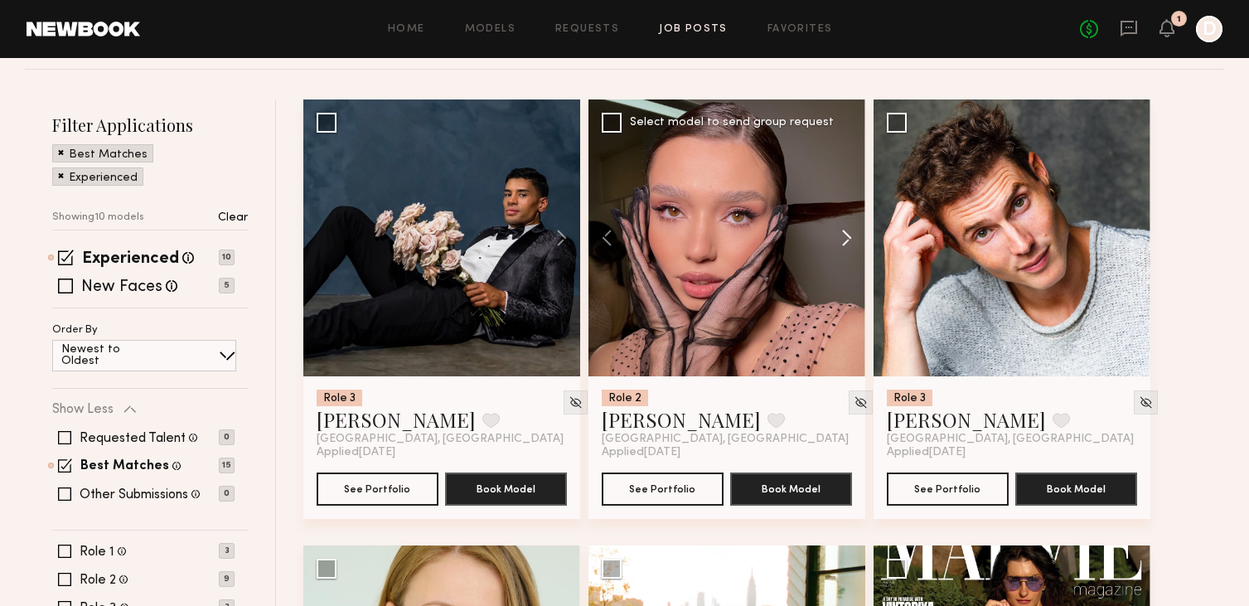
click at [845, 232] on button at bounding box center [838, 237] width 53 height 277
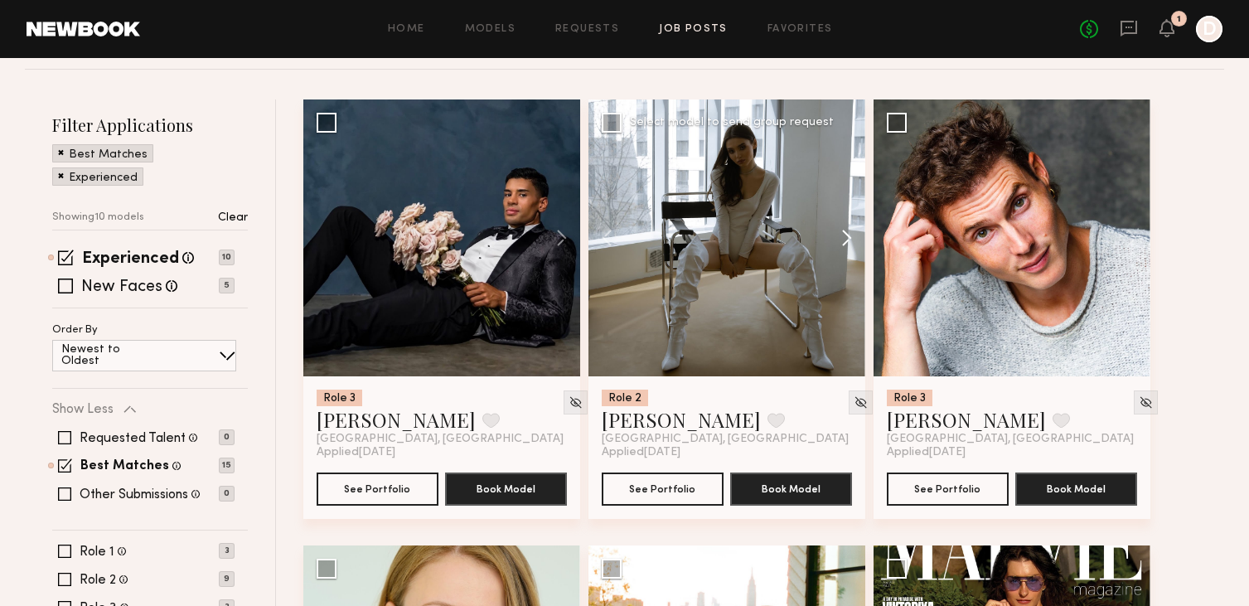
click at [845, 232] on button at bounding box center [838, 237] width 53 height 277
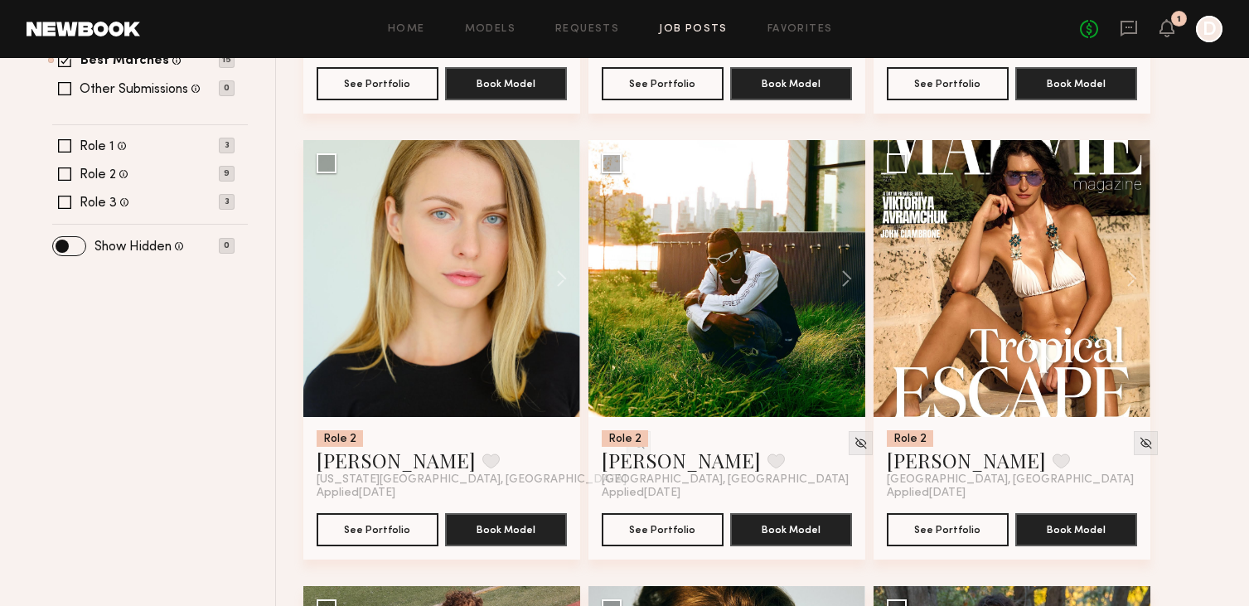
scroll to position [576, 0]
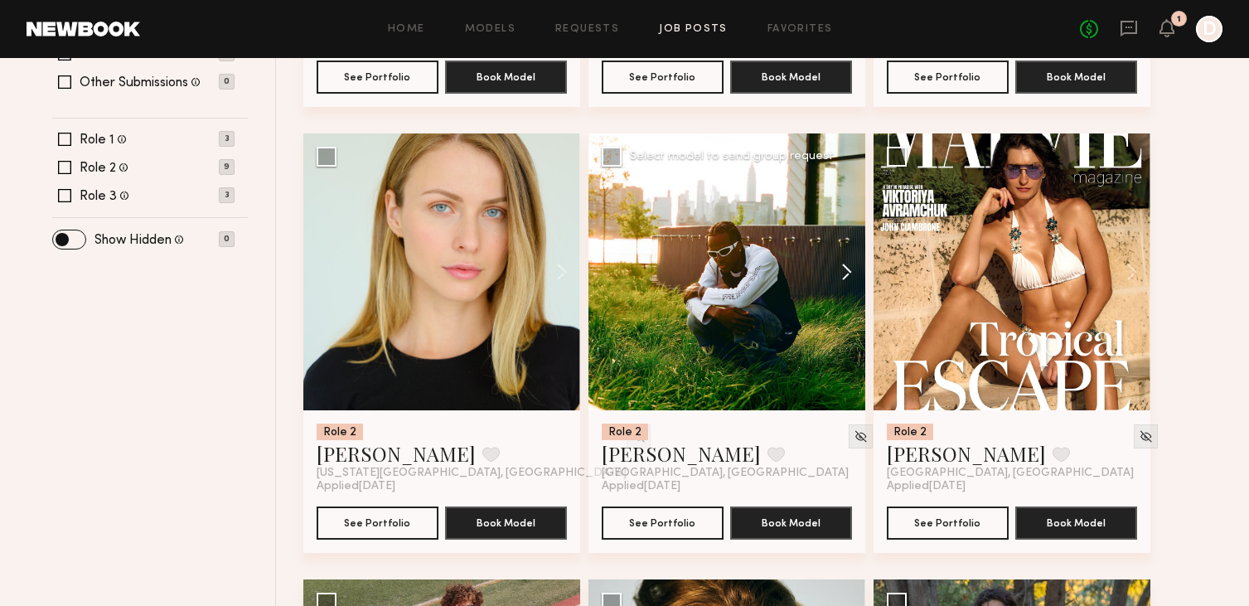
click at [848, 276] on button at bounding box center [838, 271] width 53 height 277
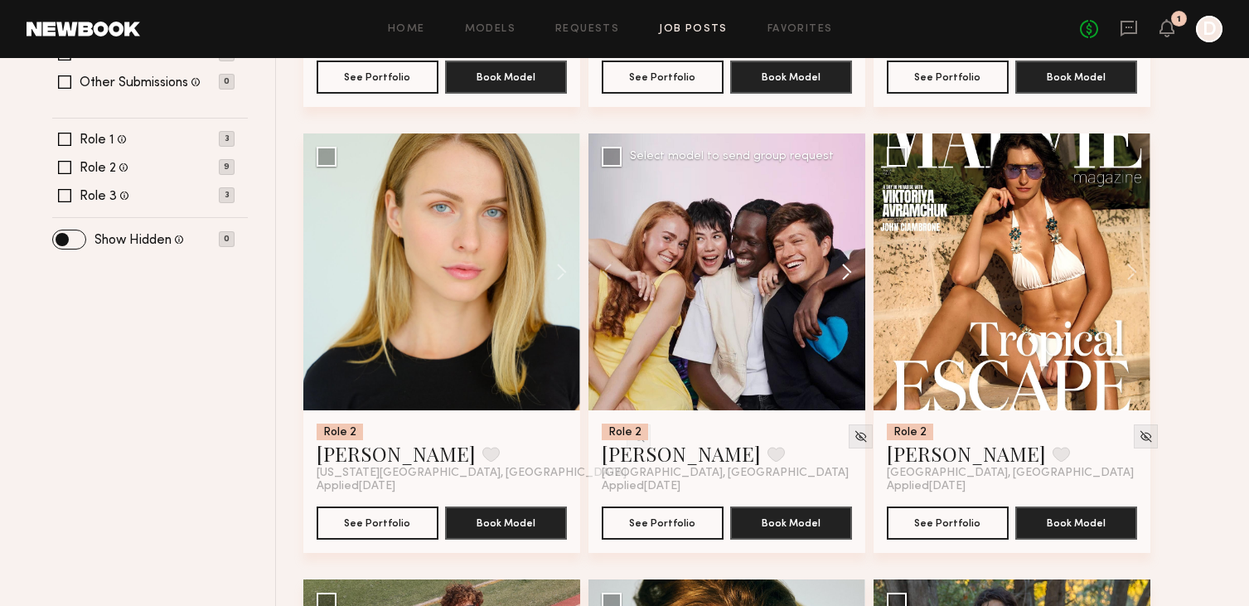
click at [848, 273] on button at bounding box center [838, 271] width 53 height 277
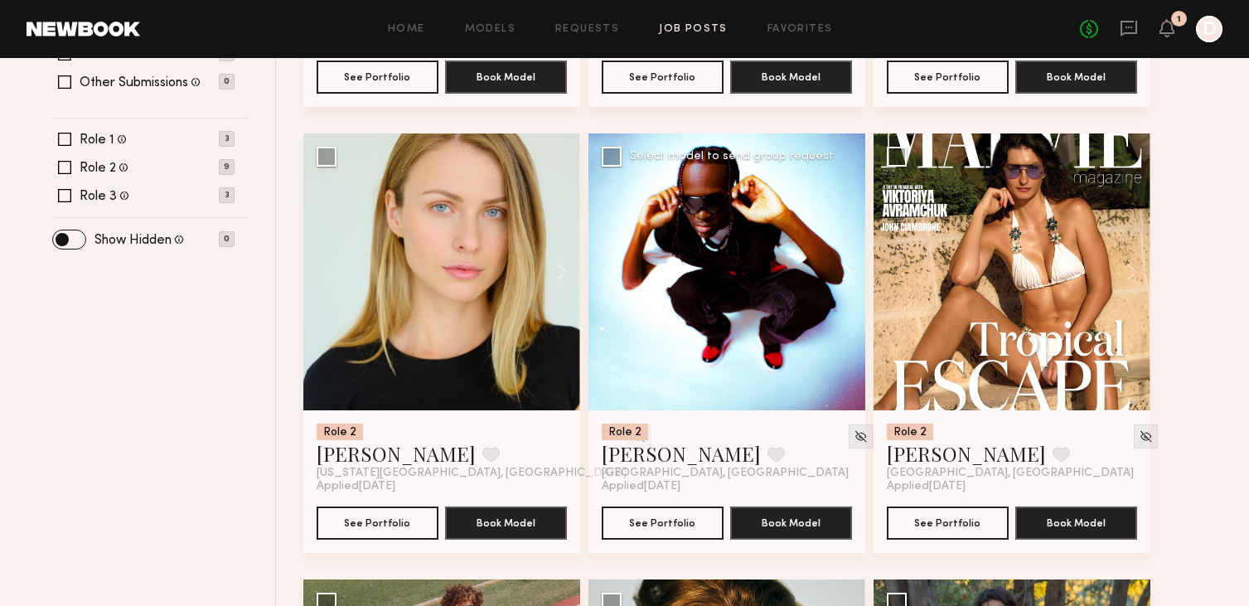
click at [848, 273] on button at bounding box center [838, 271] width 53 height 277
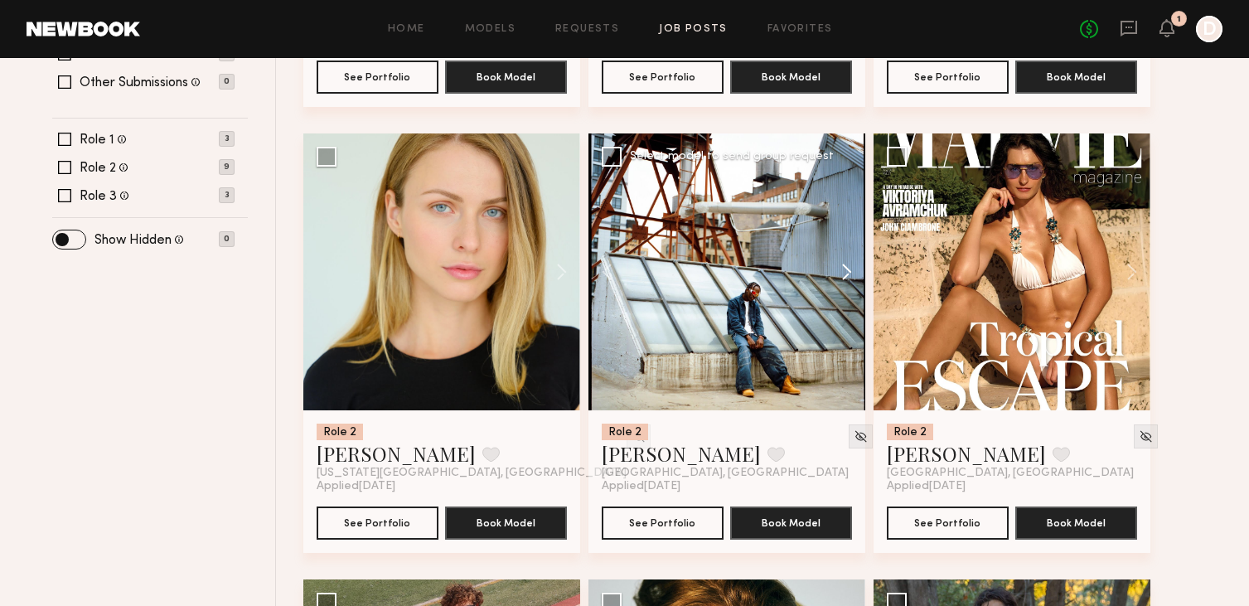
click at [848, 273] on button at bounding box center [838, 271] width 53 height 277
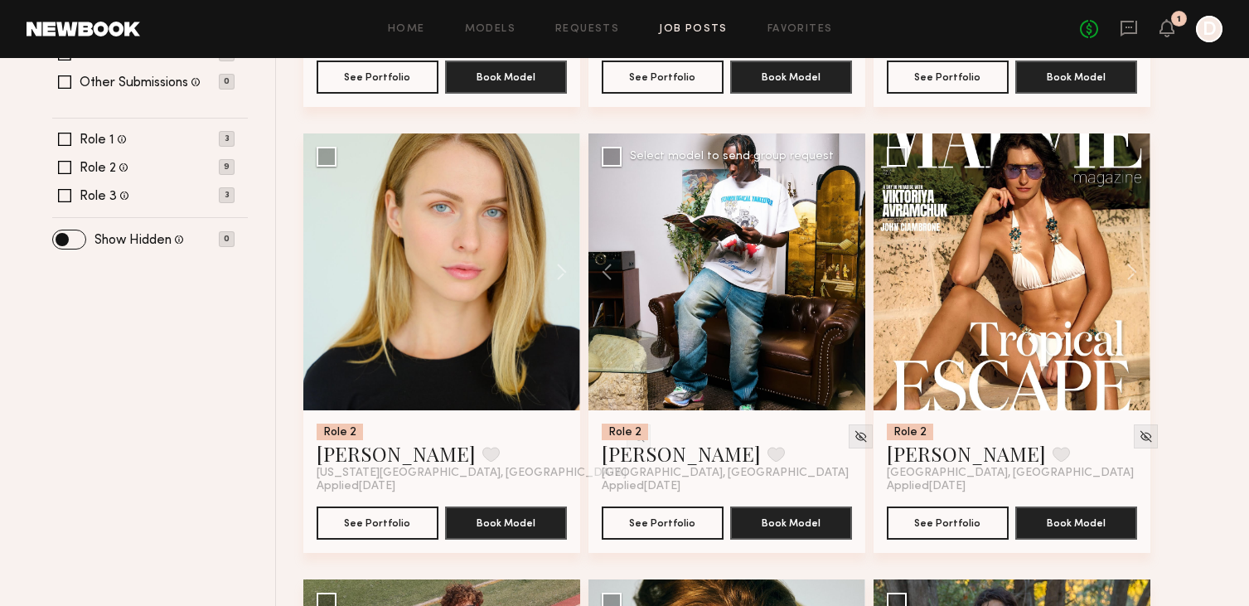
click at [848, 273] on div at bounding box center [726, 271] width 277 height 277
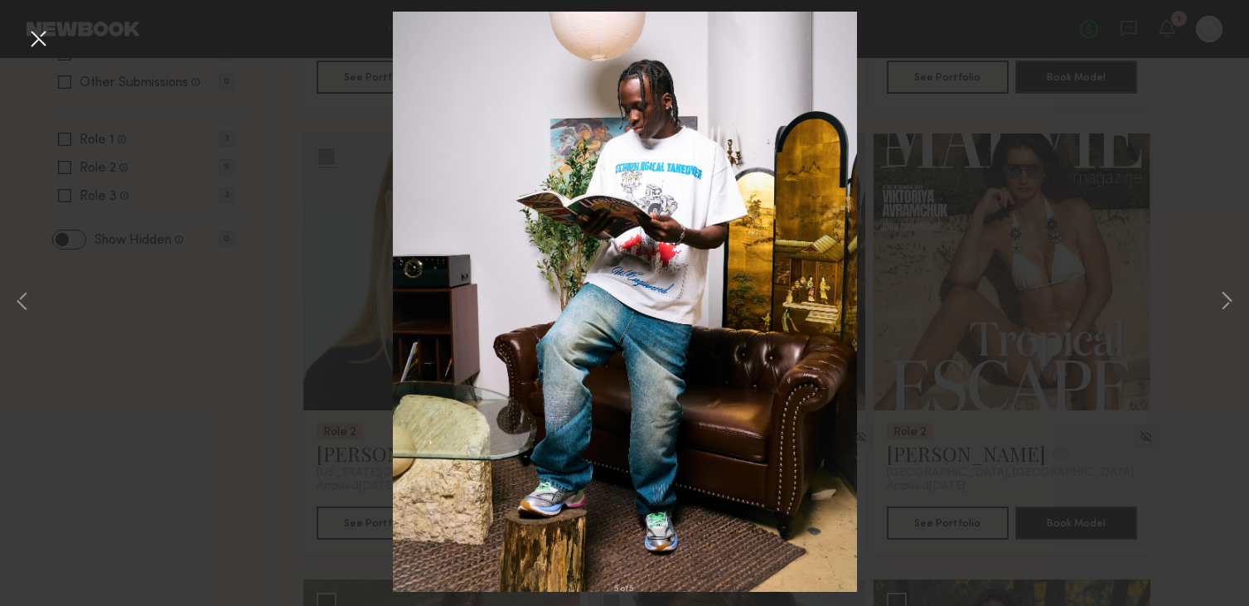
click at [36, 36] on button at bounding box center [38, 40] width 27 height 30
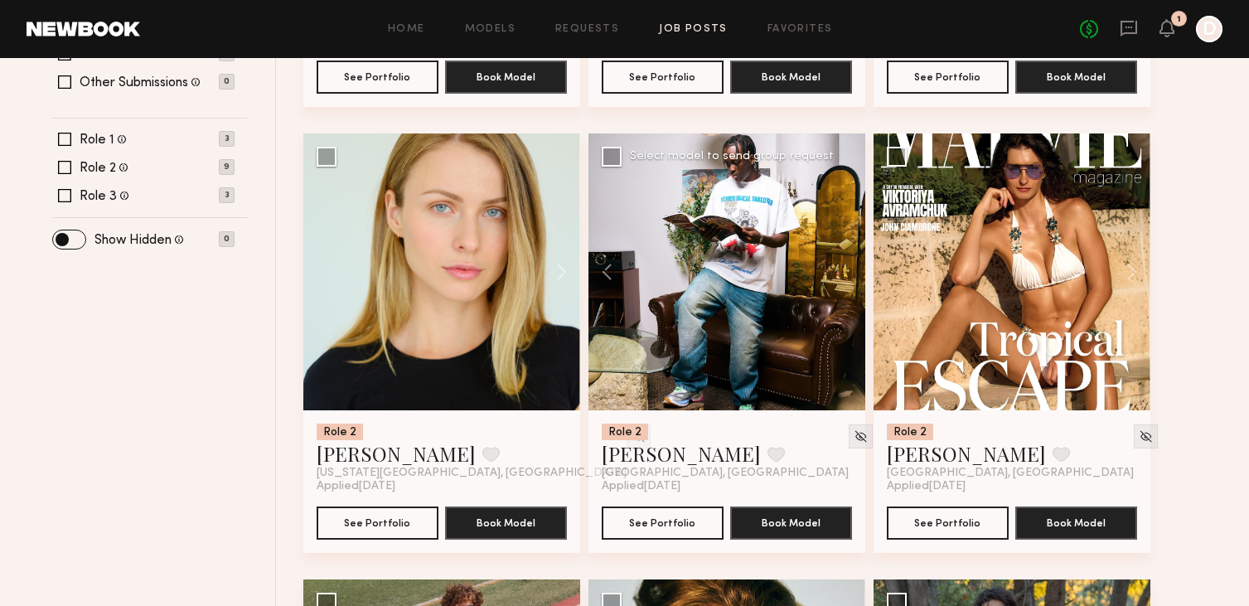
click at [1155, 17] on div "No fees up to $5,000 1 D" at bounding box center [1151, 29] width 143 height 27
click at [1163, 23] on icon at bounding box center [1166, 28] width 13 height 12
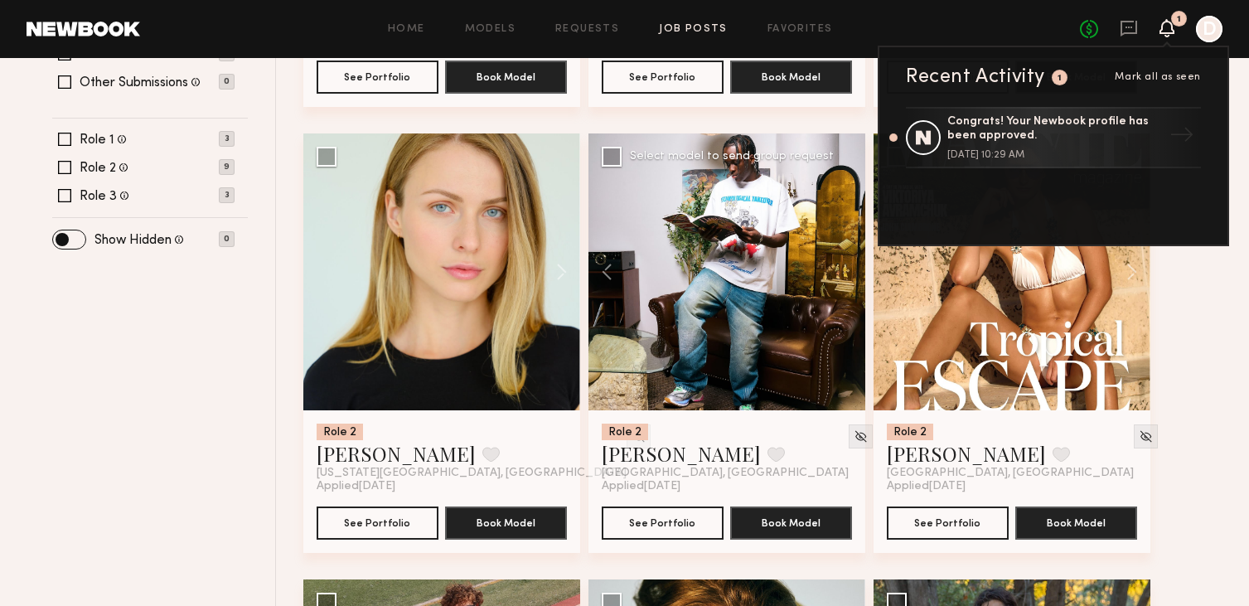
click at [1163, 23] on icon at bounding box center [1166, 28] width 13 height 12
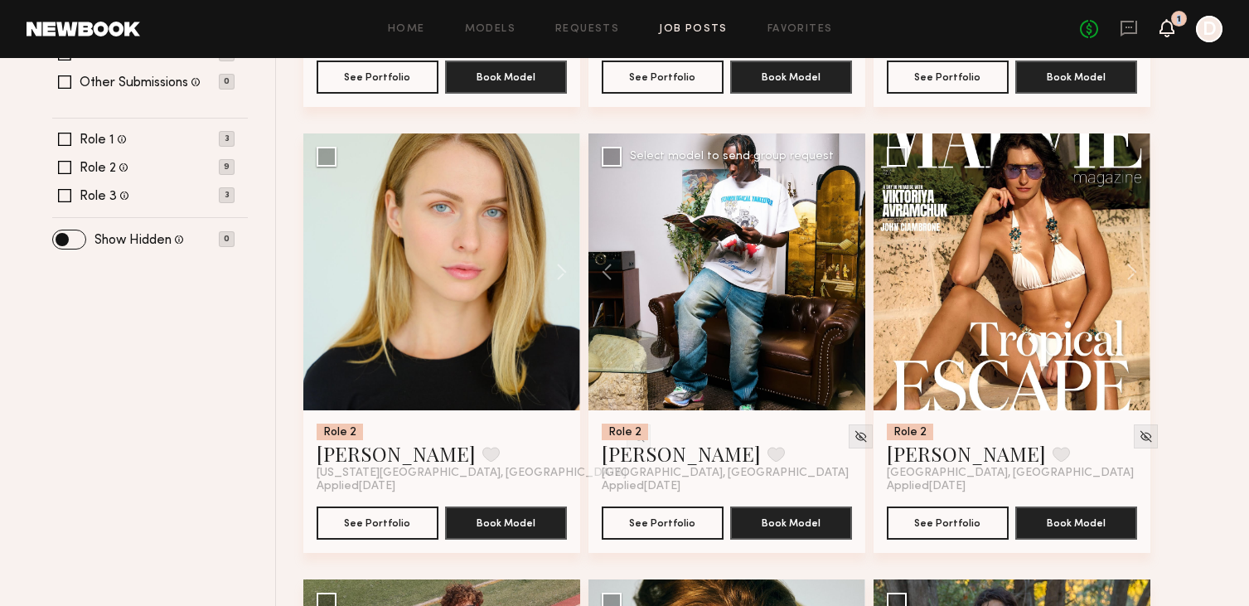
click at [1163, 23] on icon at bounding box center [1166, 28] width 13 height 12
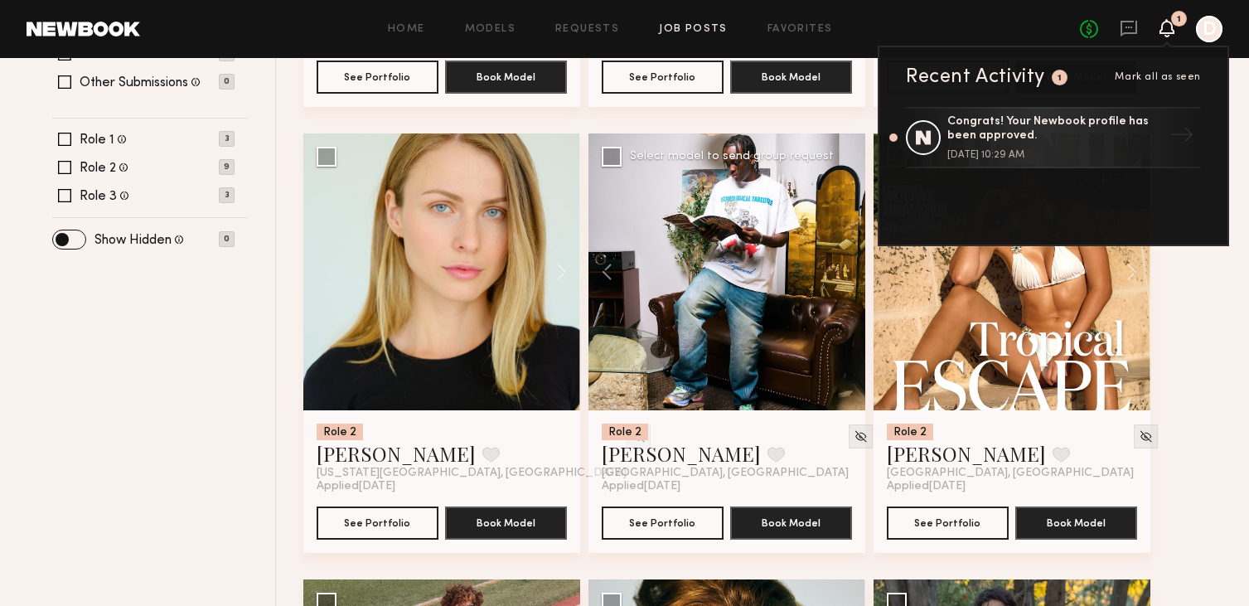
click at [1163, 23] on icon at bounding box center [1166, 28] width 13 height 12
